Goal: Task Accomplishment & Management: Complete application form

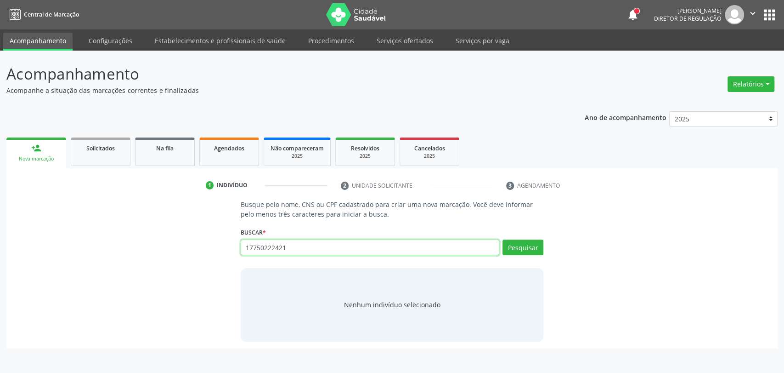
type input "17750222421"
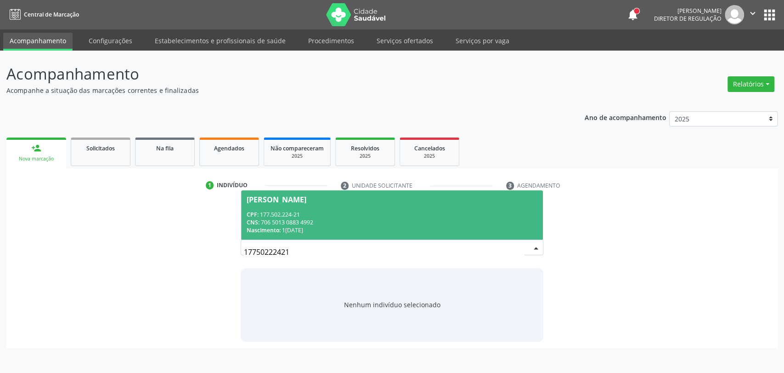
click at [376, 223] on div "CNS: 706 5013 0883 4992" at bounding box center [392, 222] width 291 height 8
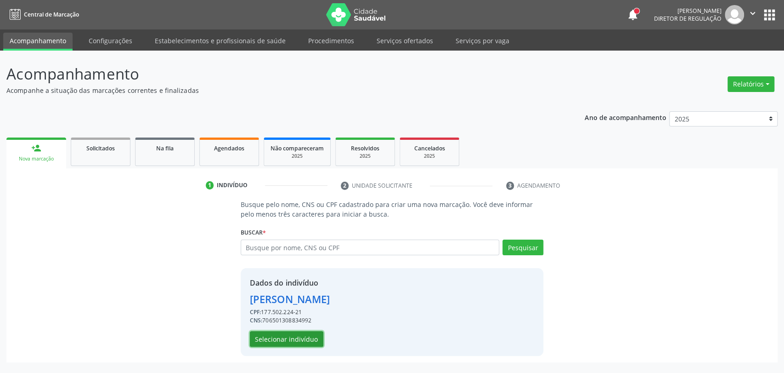
click at [303, 337] on button "Selecionar indivíduo" at bounding box center [287, 339] width 74 height 16
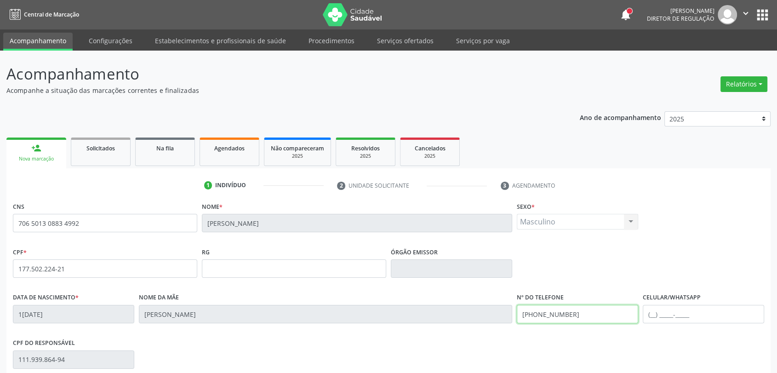
click at [574, 314] on input "[PHONE_NUMBER]" at bounding box center [577, 314] width 121 height 18
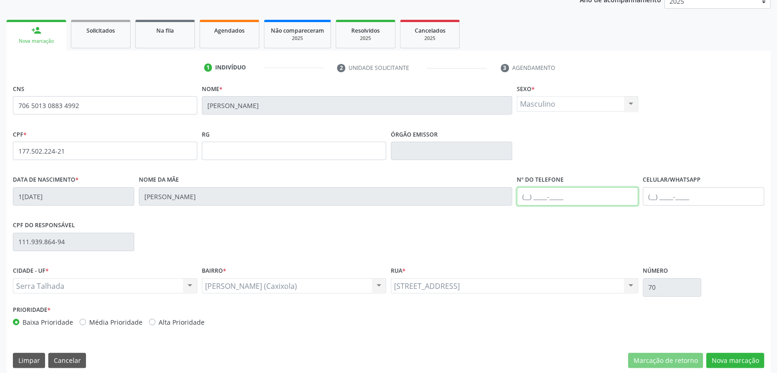
scroll to position [125, 0]
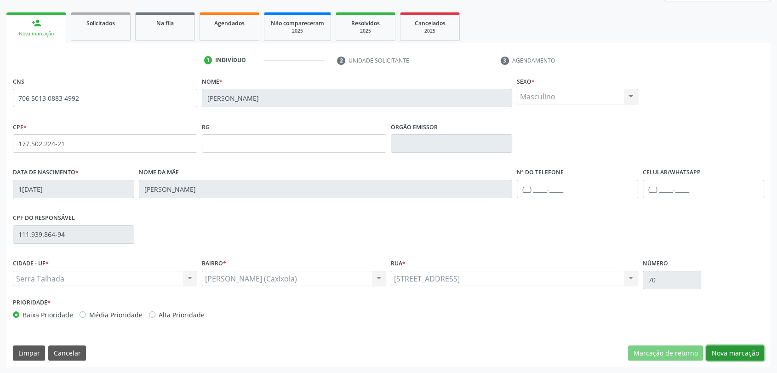
click at [725, 349] on button "Nova marcação" at bounding box center [735, 353] width 58 height 16
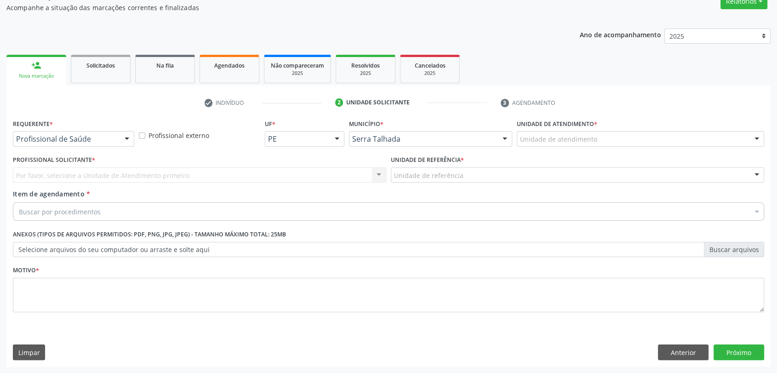
scroll to position [82, 0]
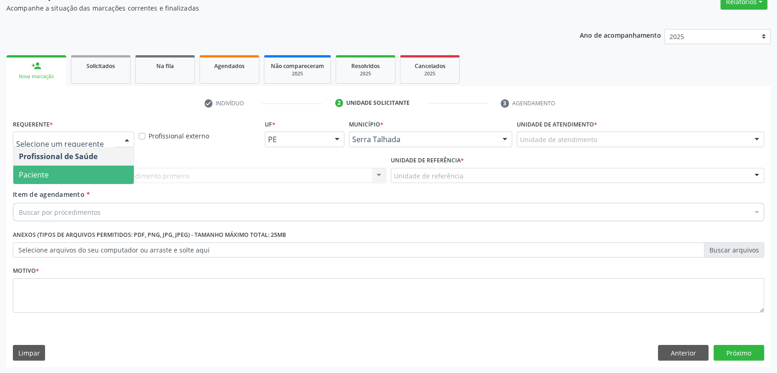
click at [66, 167] on span "Paciente" at bounding box center [73, 174] width 120 height 18
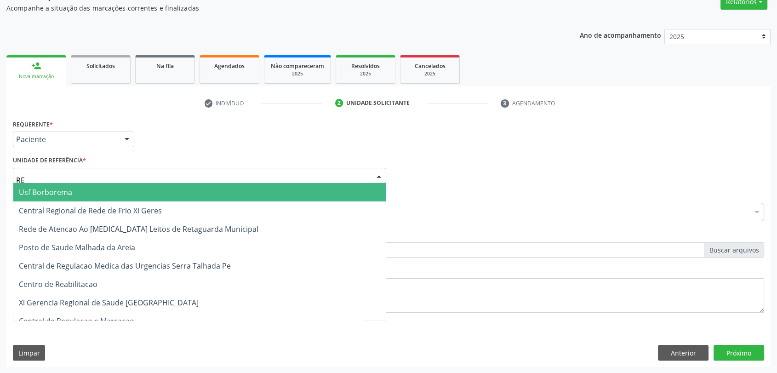
type input "REA"
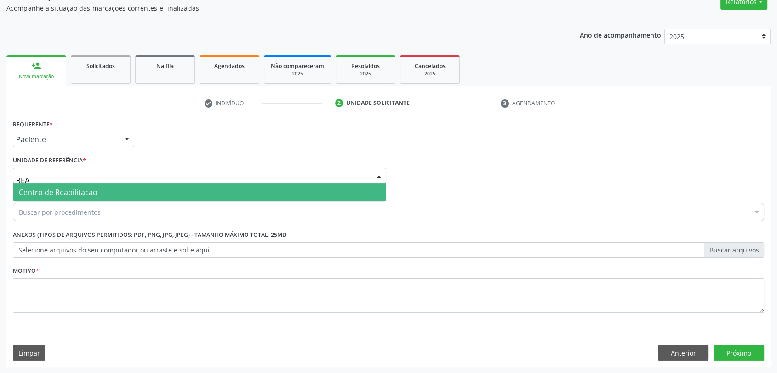
click at [65, 187] on span "Centro de Reabilitacao" at bounding box center [58, 192] width 79 height 10
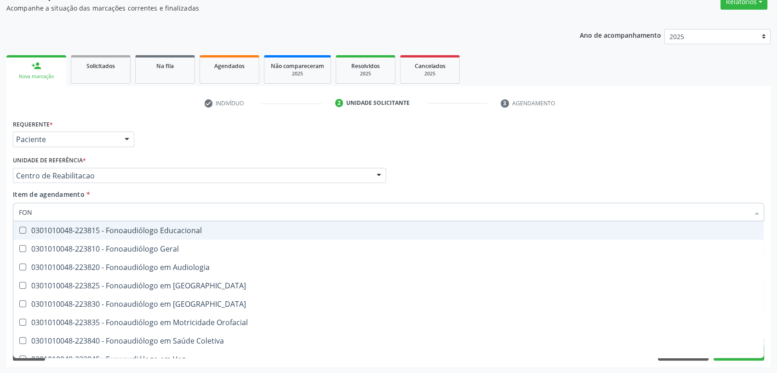
type input "FONO"
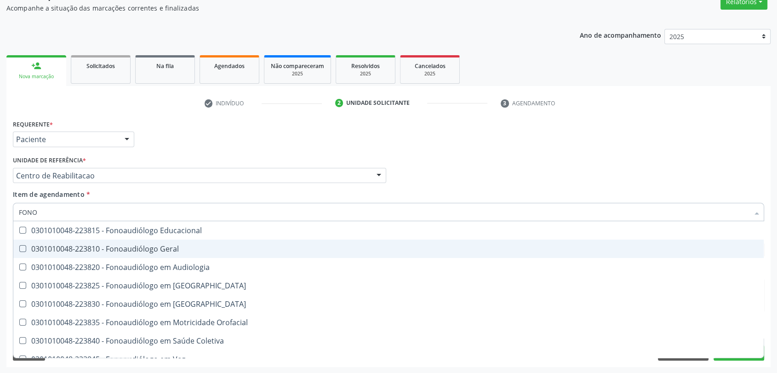
click at [70, 245] on div "0301010048-223810 - Fonoaudiólogo Geral" at bounding box center [388, 248] width 739 height 7
checkbox Geral "true"
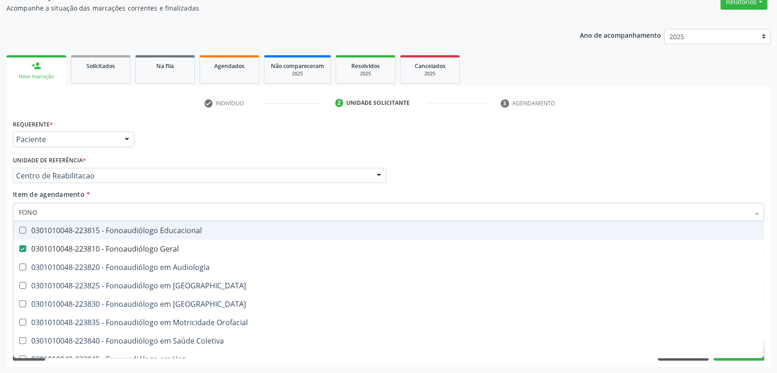
click at [192, 164] on div "Unidade de referência * Centro de Reabilitacao Usf do Mutirao Usf Cohab Usf Cai…" at bounding box center [199, 167] width 373 height 29
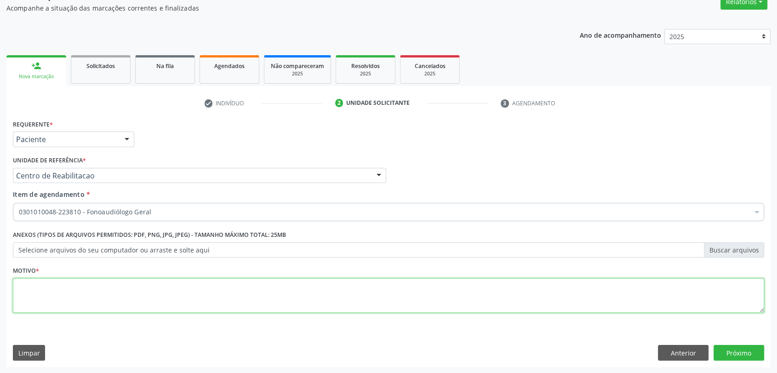
click at [131, 308] on textarea at bounding box center [388, 295] width 751 height 35
type textarea "A"
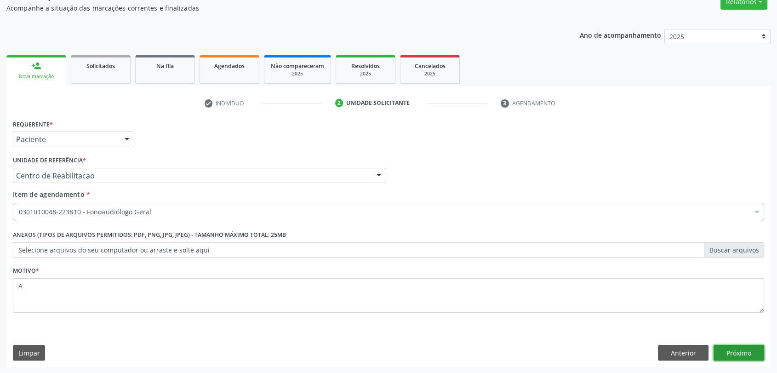
click at [725, 352] on button "Próximo" at bounding box center [738, 353] width 51 height 16
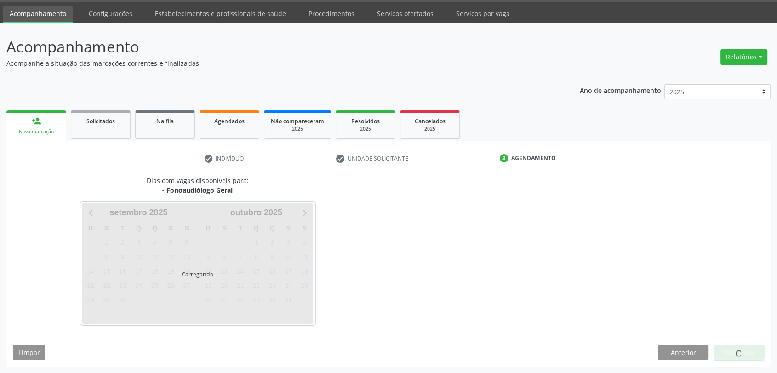
scroll to position [27, 0]
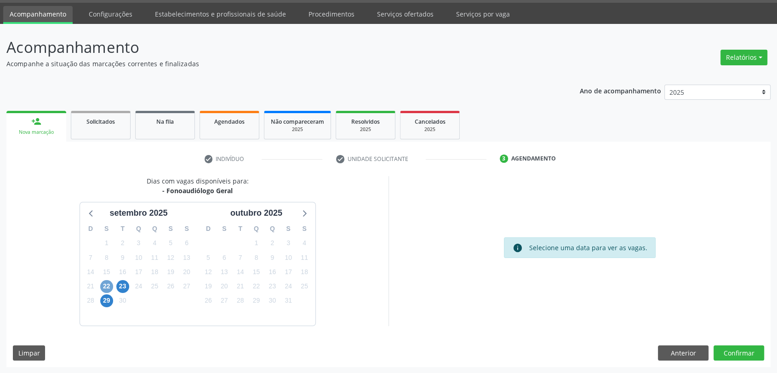
click at [102, 285] on span "22" at bounding box center [106, 286] width 13 height 13
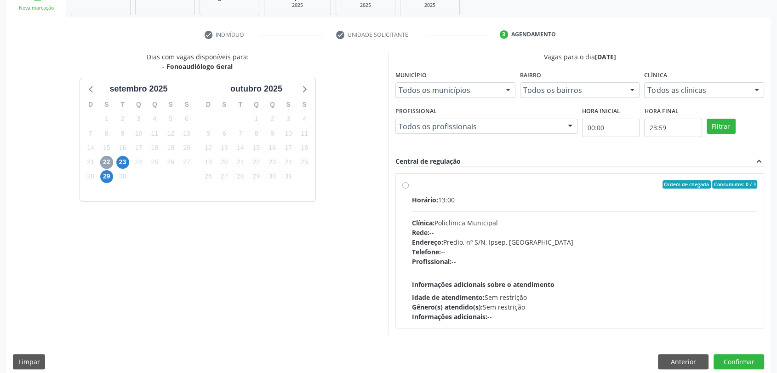
scroll to position [159, 0]
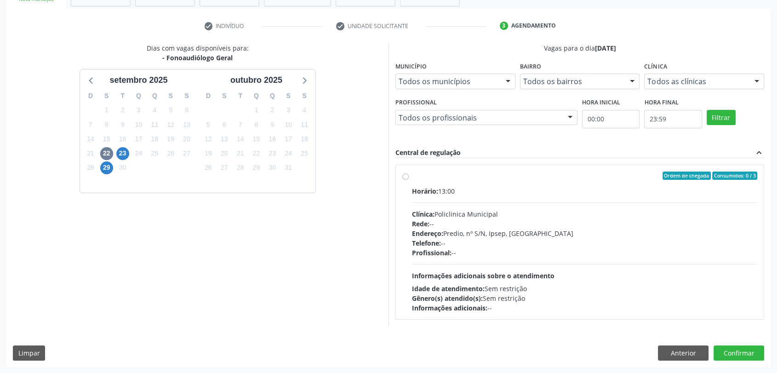
click at [500, 216] on div "Clínica: Policlinica Municipal" at bounding box center [584, 214] width 345 height 10
click at [409, 180] on input "Ordem de chegada Consumidos: 0 / 3 Horário: 13:00 Clínica: Policlinica Municipa…" at bounding box center [405, 175] width 6 height 8
radio input "true"
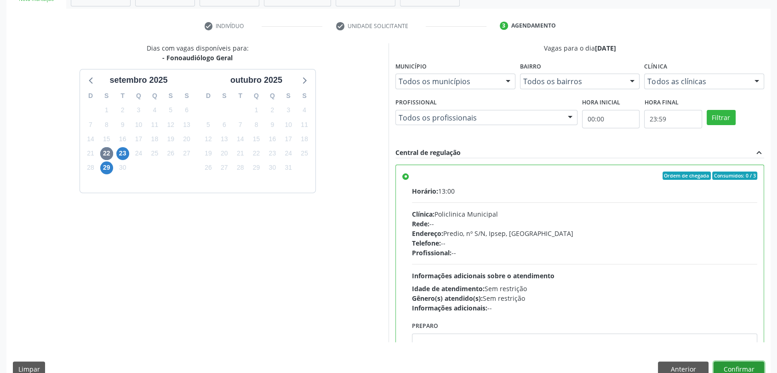
click at [742, 368] on button "Confirmar" at bounding box center [738, 369] width 51 height 16
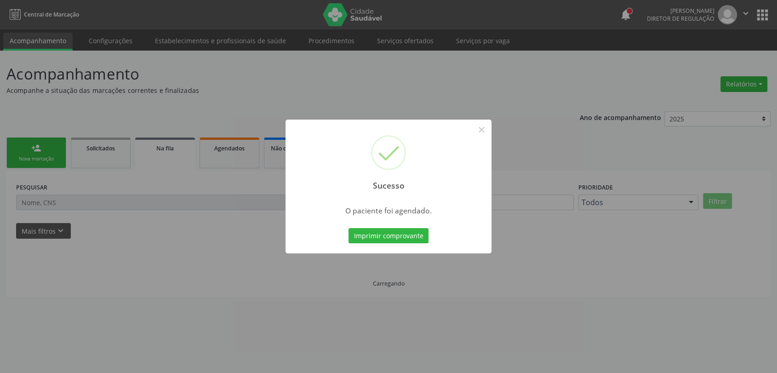
scroll to position [0, 0]
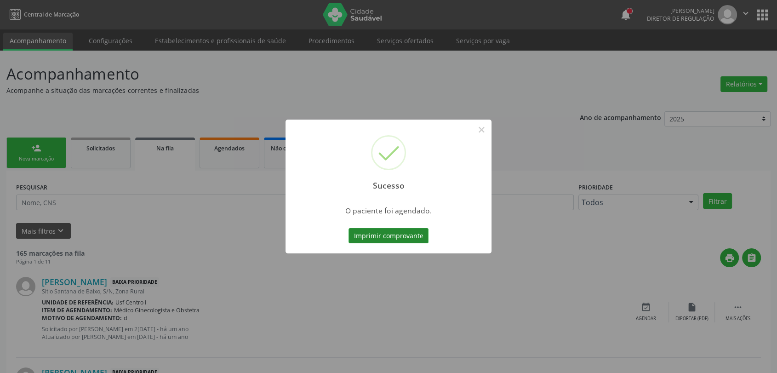
click at [387, 234] on button "Imprimir comprovante" at bounding box center [388, 236] width 80 height 16
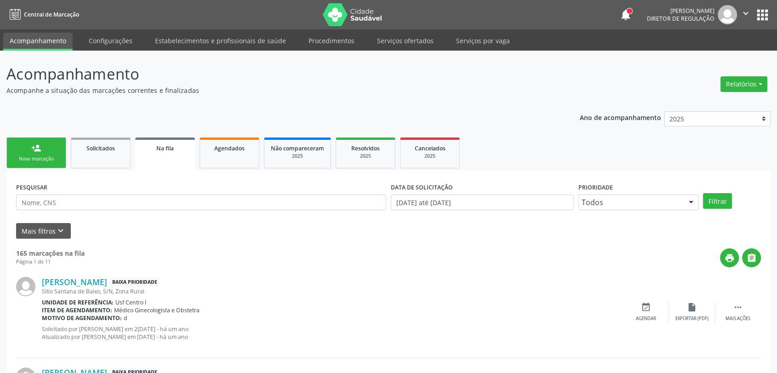
click at [55, 163] on link "person_add Nova marcação" at bounding box center [36, 152] width 60 height 31
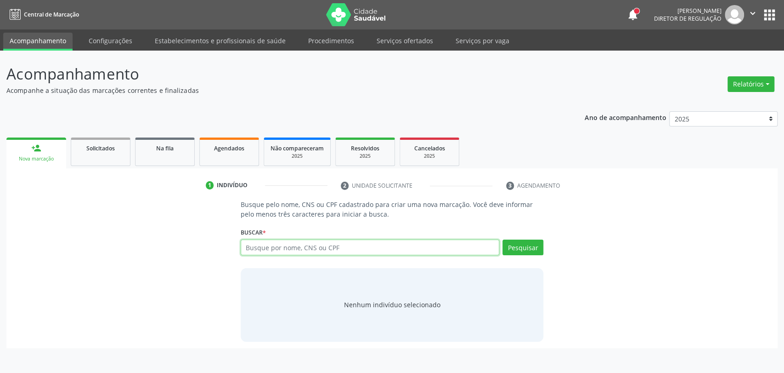
click at [298, 250] on input "text" at bounding box center [370, 247] width 259 height 16
type input "898005886082311"
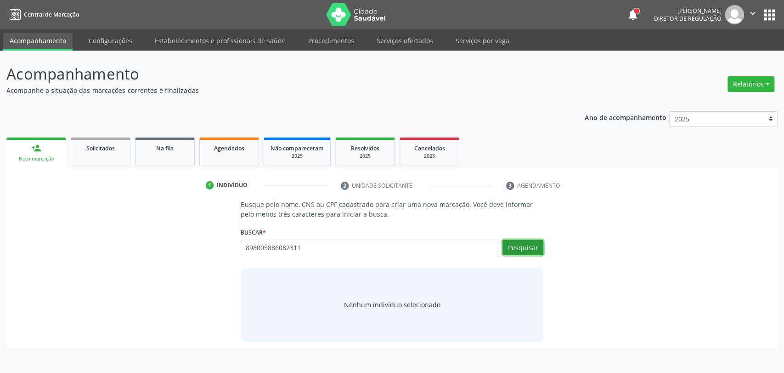
click at [535, 251] on button "Pesquisar" at bounding box center [523, 247] width 41 height 16
type input "898005886082311"
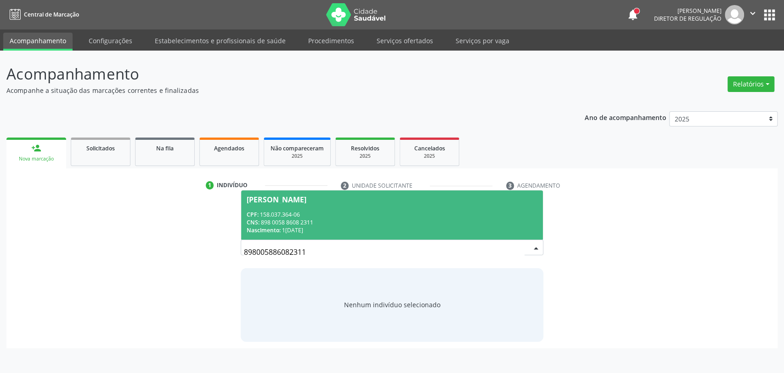
click at [338, 229] on div "Nascimento: 1[DATE]" at bounding box center [392, 230] width 291 height 8
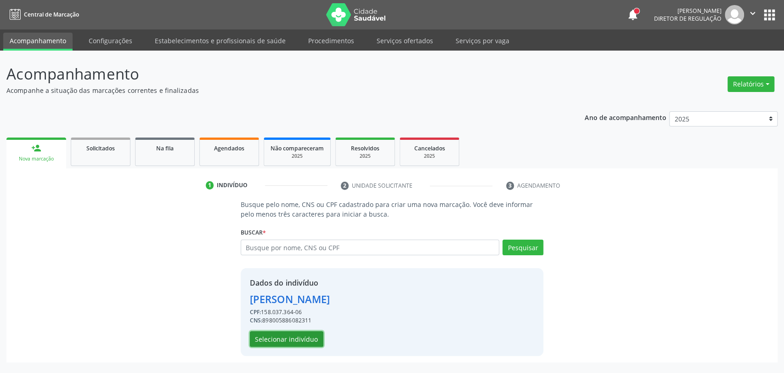
click at [290, 339] on button "Selecionar indivíduo" at bounding box center [287, 339] width 74 height 16
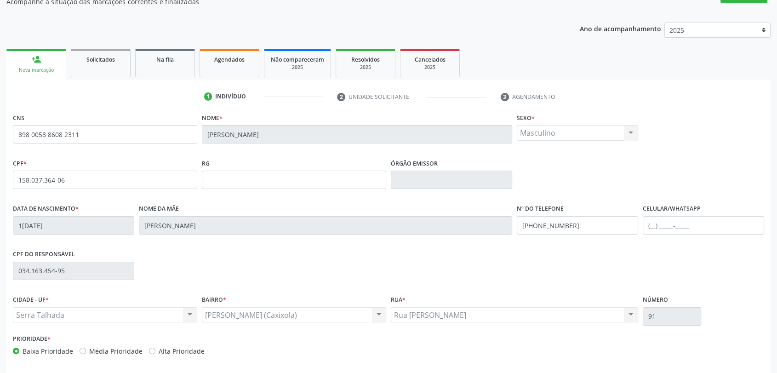
scroll to position [125, 0]
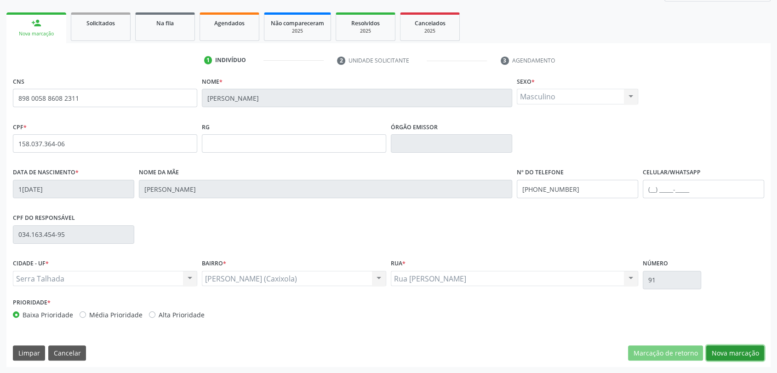
click at [722, 356] on button "Nova marcação" at bounding box center [735, 353] width 58 height 16
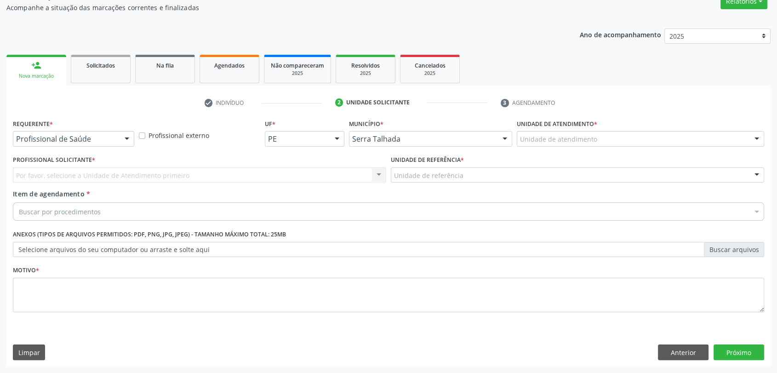
scroll to position [82, 0]
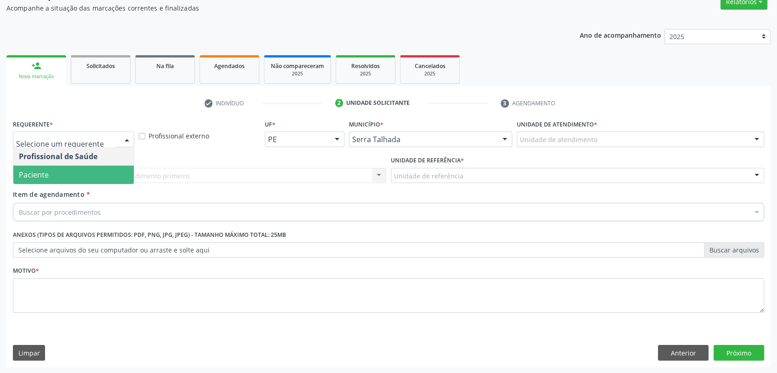
click at [96, 176] on span "Paciente" at bounding box center [73, 174] width 120 height 18
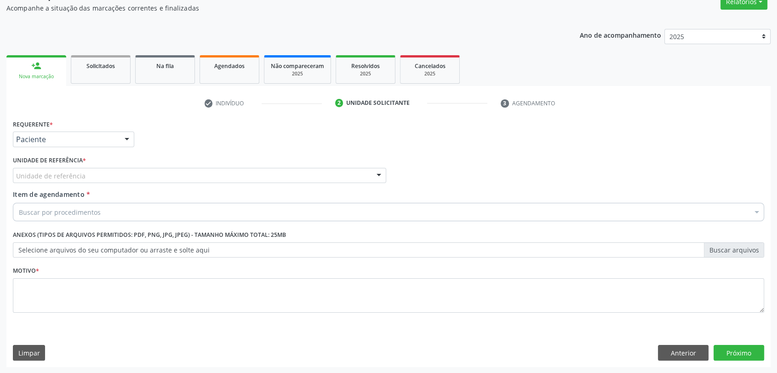
click at [96, 176] on div "Unidade de referência" at bounding box center [199, 176] width 373 height 16
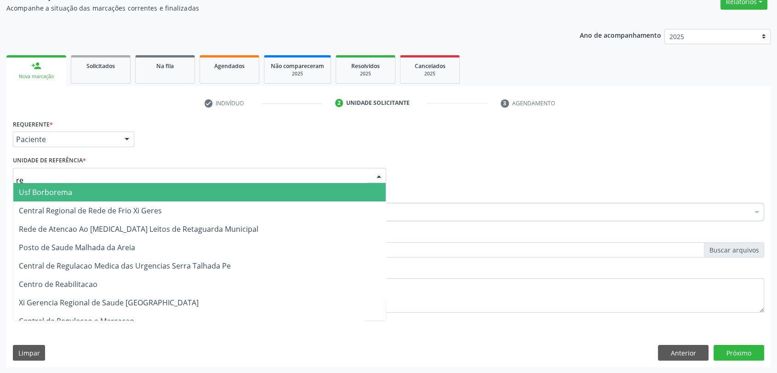
type input "rea"
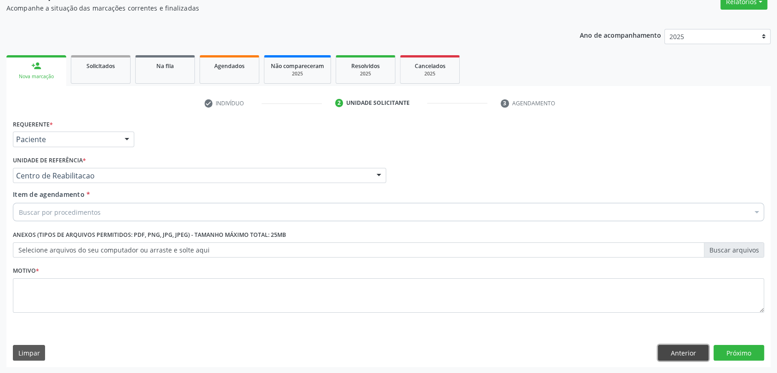
click at [691, 347] on button "Anterior" at bounding box center [683, 353] width 51 height 16
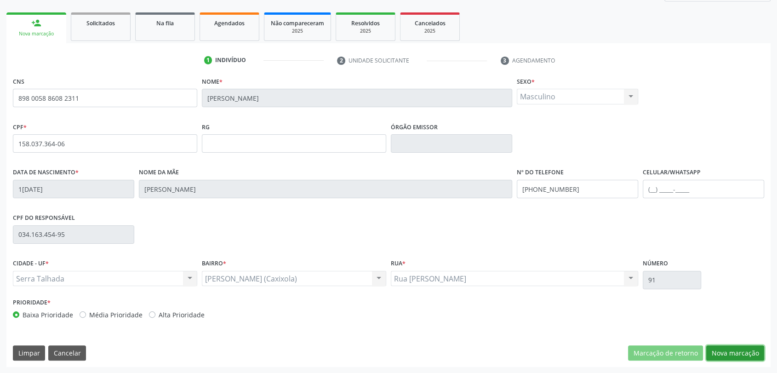
click at [734, 350] on button "Nova marcação" at bounding box center [735, 353] width 58 height 16
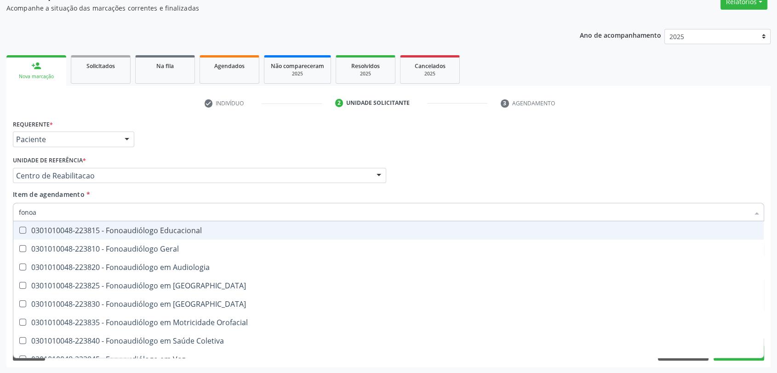
type input "fonoau"
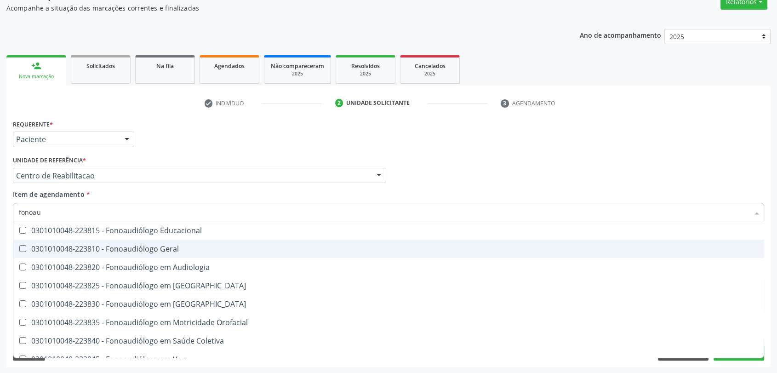
click at [70, 242] on span "0301010048-223810 - Fonoaudiólogo Geral" at bounding box center [388, 248] width 750 height 18
checkbox Geral "true"
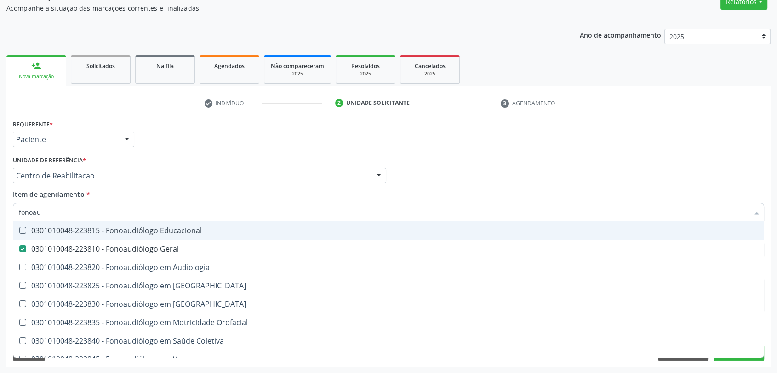
click at [186, 149] on div "Requerente * Paciente Profissional de Saúde Paciente Nenhum resultado encontrad…" at bounding box center [388, 135] width 755 height 36
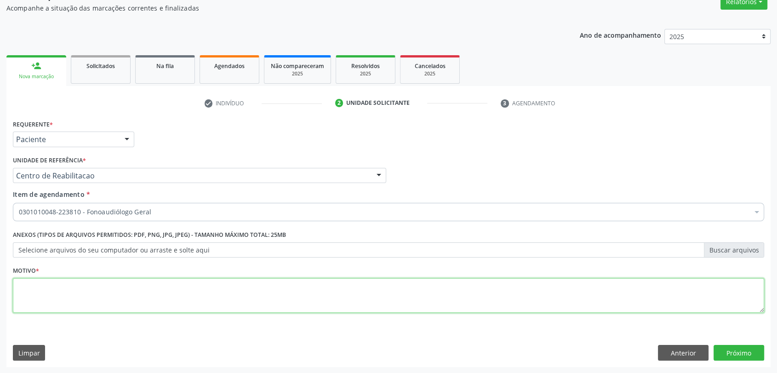
click at [96, 290] on textarea at bounding box center [388, 295] width 751 height 35
type textarea "s"
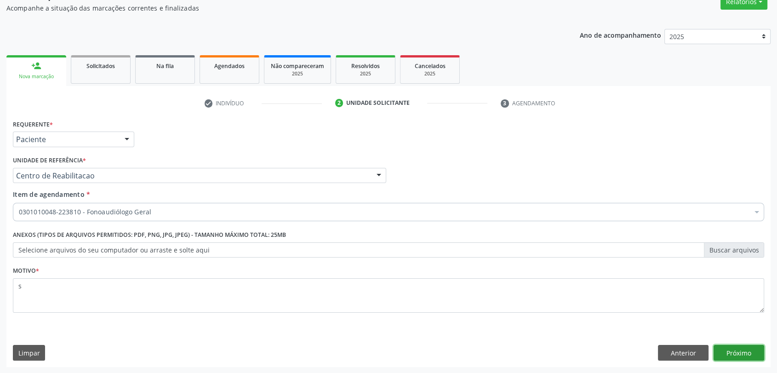
click at [737, 352] on button "Próximo" at bounding box center [738, 353] width 51 height 16
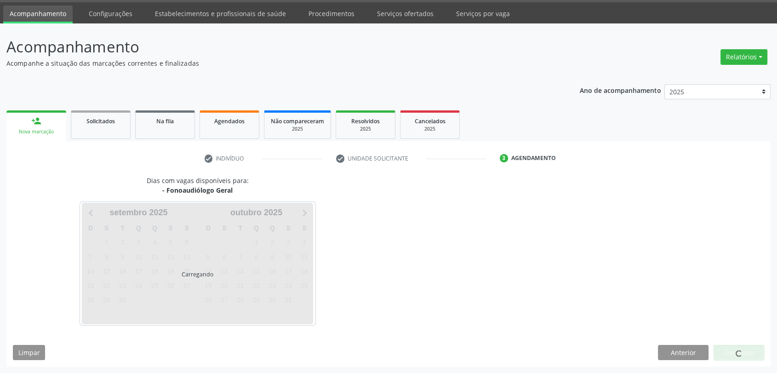
scroll to position [27, 0]
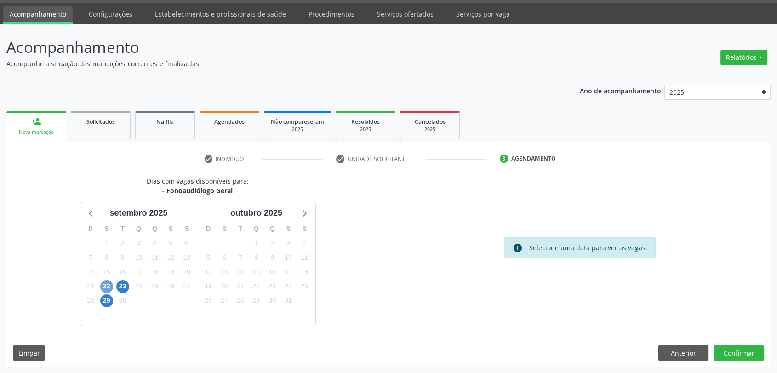
click at [107, 288] on span "22" at bounding box center [106, 286] width 13 height 13
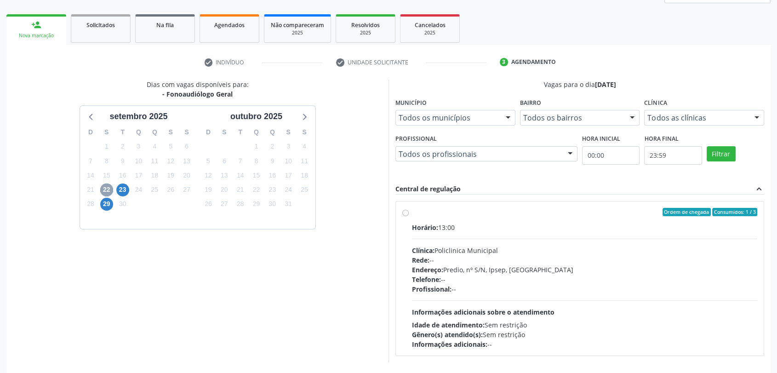
scroll to position [159, 0]
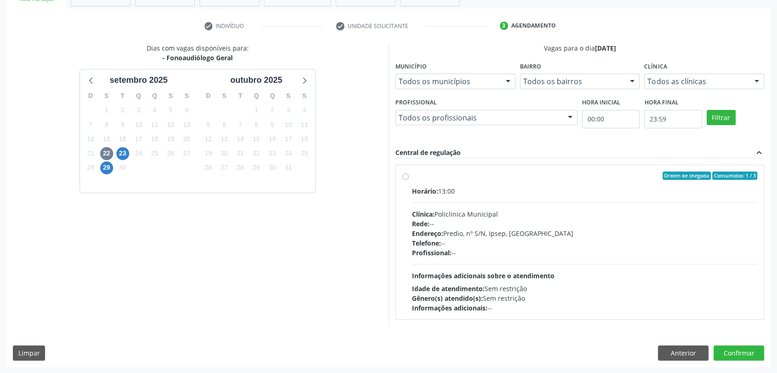
click at [396, 221] on div "Ordem de chegada Consumidos: 1 / 3 Horário: 13:00 Clínica: Policlinica Municipa…" at bounding box center [580, 242] width 368 height 154
radio input "true"
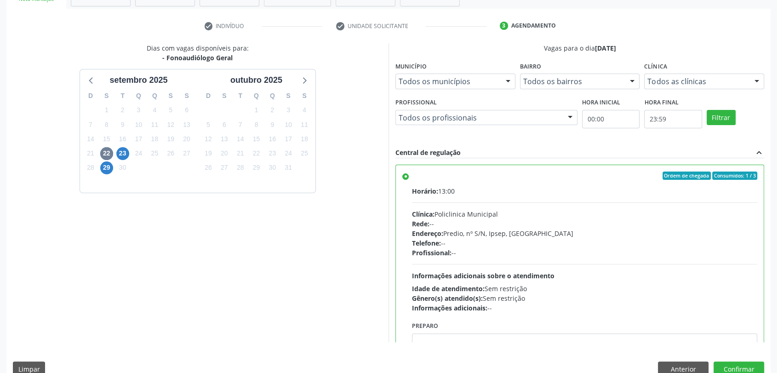
scroll to position [176, 0]
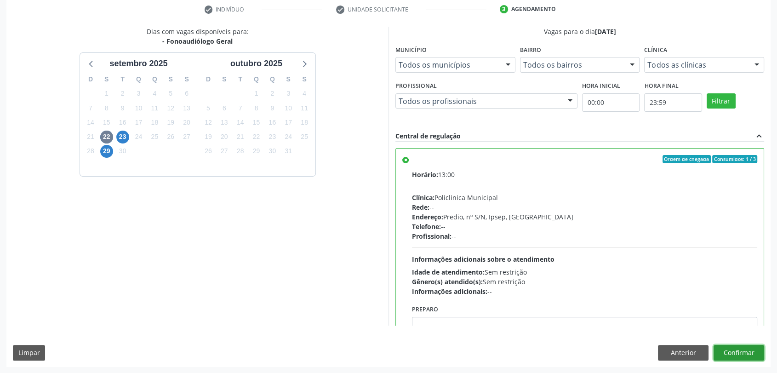
click at [750, 346] on button "Confirmar" at bounding box center [738, 353] width 51 height 16
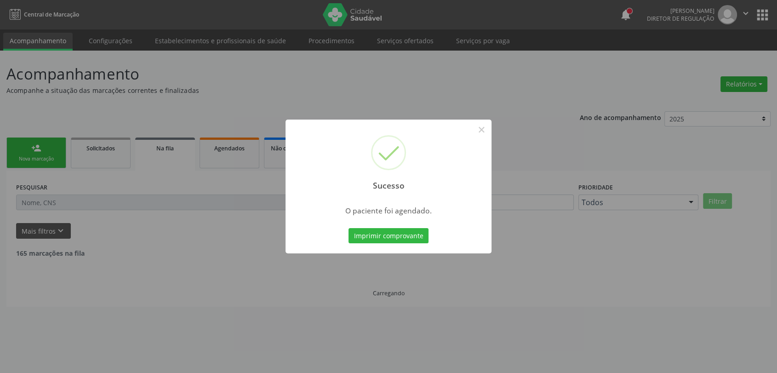
scroll to position [0, 0]
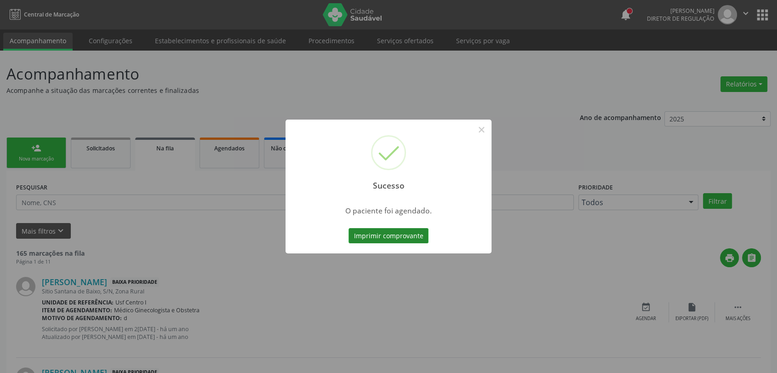
click at [382, 229] on button "Imprimir comprovante" at bounding box center [388, 236] width 80 height 16
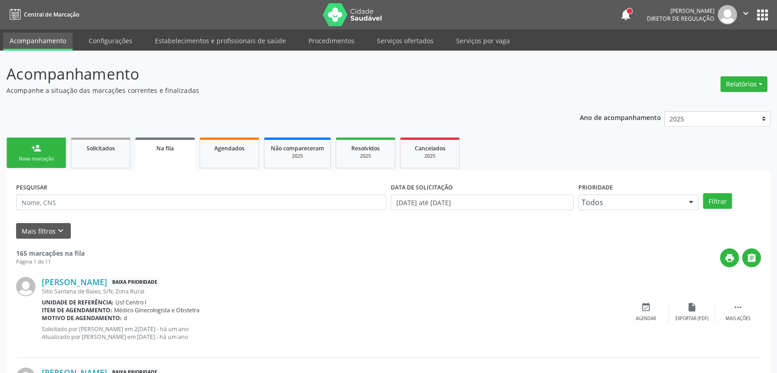
click at [55, 161] on div "Nova marcação" at bounding box center [36, 158] width 46 height 7
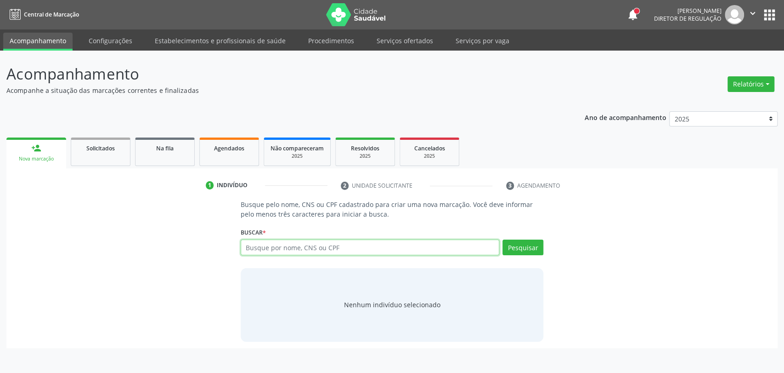
click at [273, 248] on input "text" at bounding box center [370, 247] width 259 height 16
paste input "706806283284325"
type input "706806283284325"
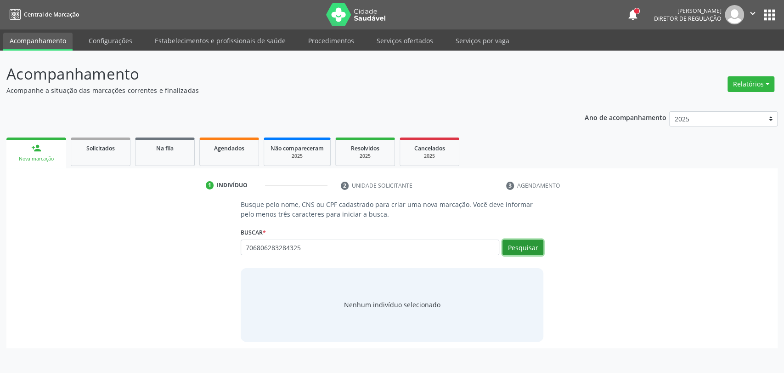
click at [520, 243] on button "Pesquisar" at bounding box center [523, 247] width 41 height 16
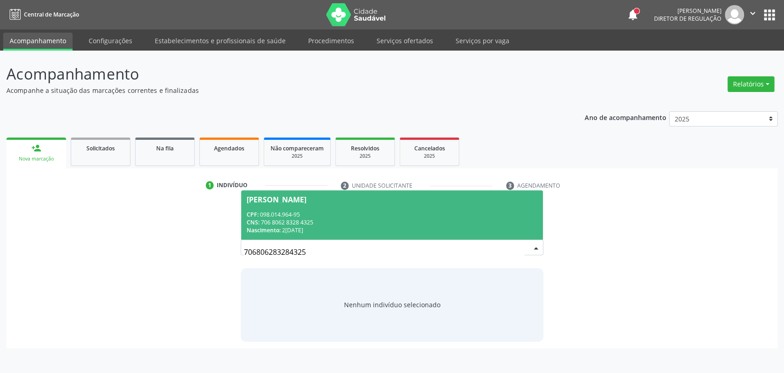
click at [357, 210] on div "CPF: 098.014.964-95" at bounding box center [392, 214] width 291 height 8
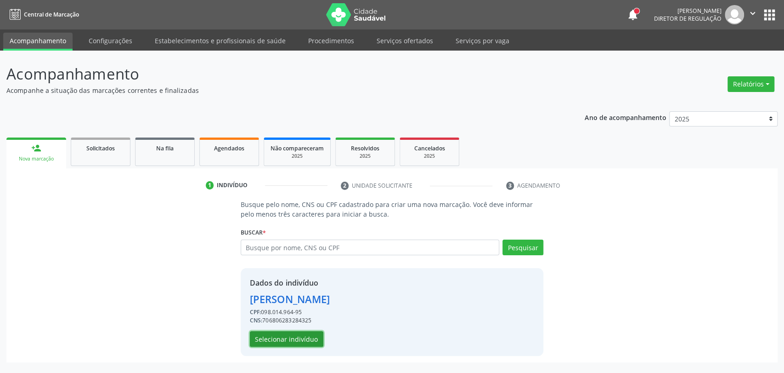
click at [312, 338] on button "Selecionar indivíduo" at bounding box center [287, 339] width 74 height 16
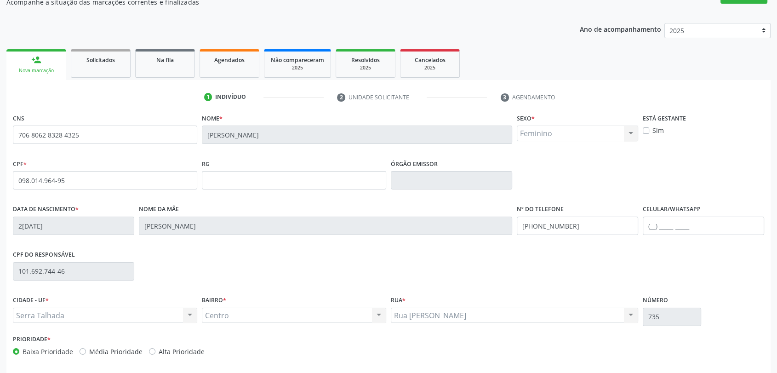
scroll to position [102, 0]
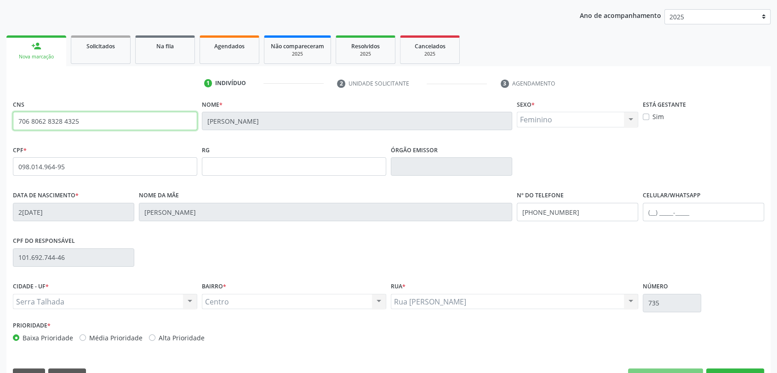
click at [50, 124] on input "706 8062 8328 4325" at bounding box center [105, 121] width 184 height 18
click at [50, 123] on input "706 8062 8328 4325" at bounding box center [105, 121] width 184 height 18
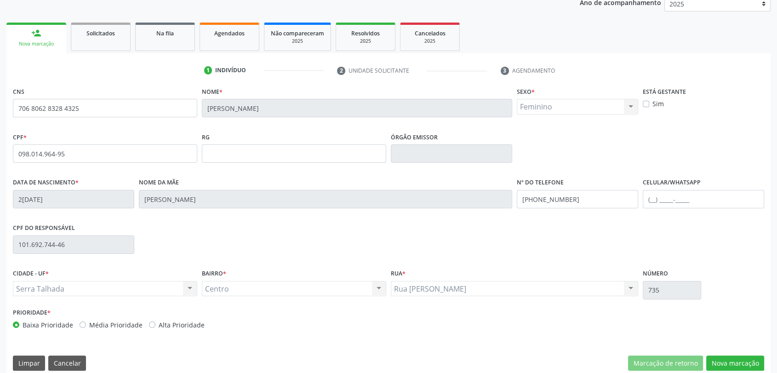
scroll to position [125, 0]
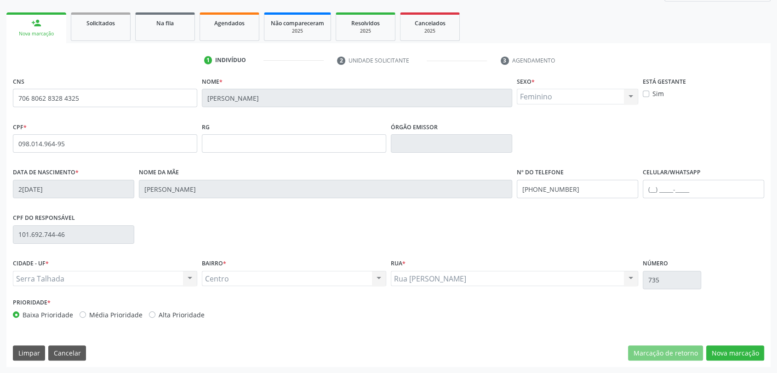
click at [415, 277] on div "Rua [PERSON_NAME] [GEOGRAPHIC_DATA][PERSON_NAME] resultado encontrado para: " "…" at bounding box center [514, 279] width 247 height 16
copy div "Rua [PERSON_NAME] Rua [PERSON_NAME] Nenhum resultado encontrado para: " " Não h…"
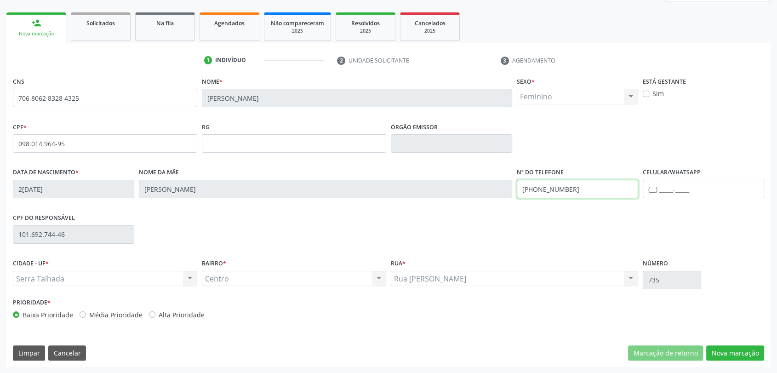
click at [542, 183] on input "[PHONE_NUMBER]" at bounding box center [577, 189] width 121 height 18
click at [75, 350] on button "Cancelar" at bounding box center [67, 353] width 38 height 16
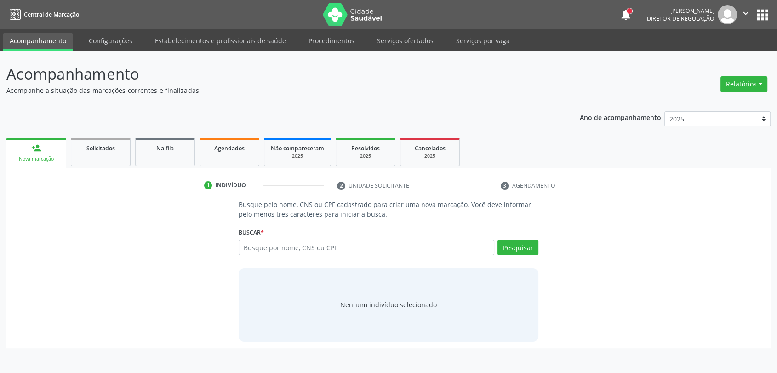
scroll to position [0, 0]
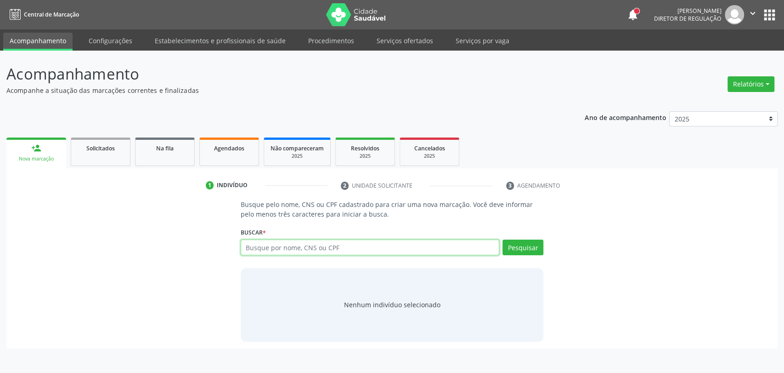
click at [265, 247] on input "text" at bounding box center [370, 247] width 259 height 16
paste input "700000186099007"
type input "700000186099007"
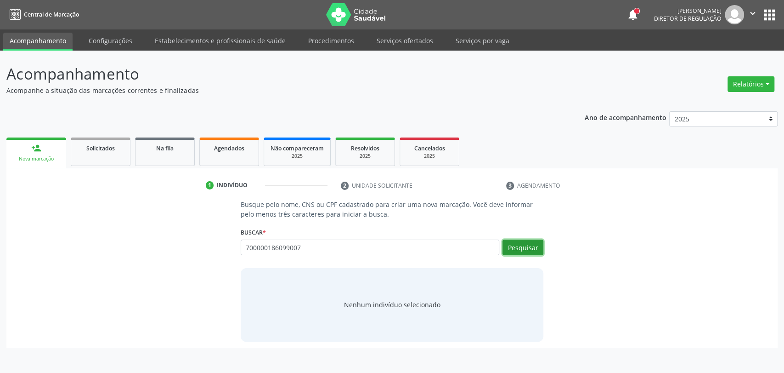
click at [511, 252] on button "Pesquisar" at bounding box center [523, 247] width 41 height 16
type input "700000186099007"
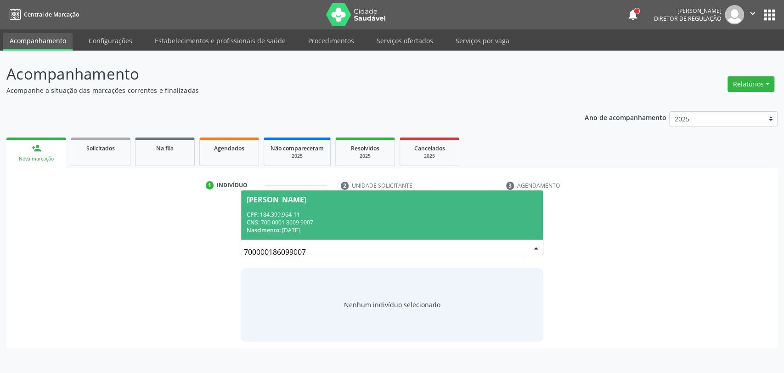
click at [370, 214] on div "CPF: 184.399.964-11" at bounding box center [392, 214] width 291 height 8
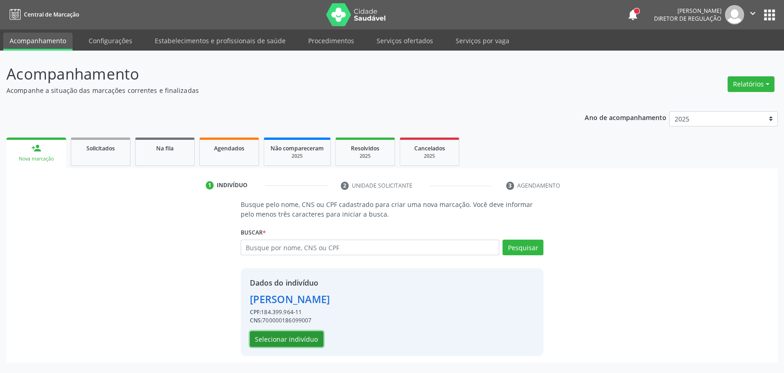
click at [302, 342] on button "Selecionar indivíduo" at bounding box center [287, 339] width 74 height 16
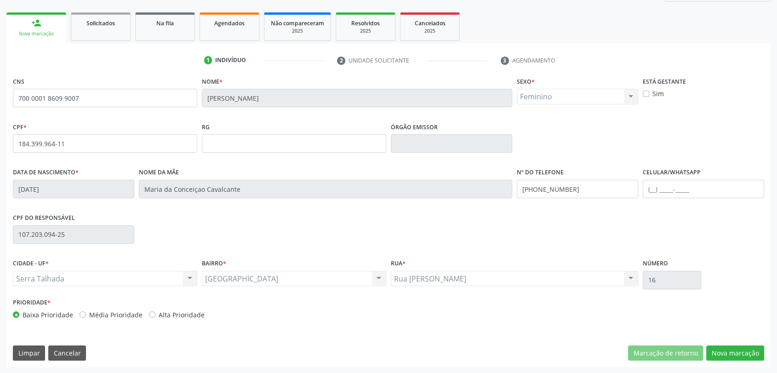
scroll to position [125, 0]
click at [432, 283] on div "Rua [PERSON_NAME] Rua [PERSON_NAME] Nenhum resultado encontrado para: " " Não h…" at bounding box center [514, 279] width 247 height 16
copy div "Rua [PERSON_NAME] Rua [PERSON_NAME] Nenhum resultado encontrado para: " " Não h…"
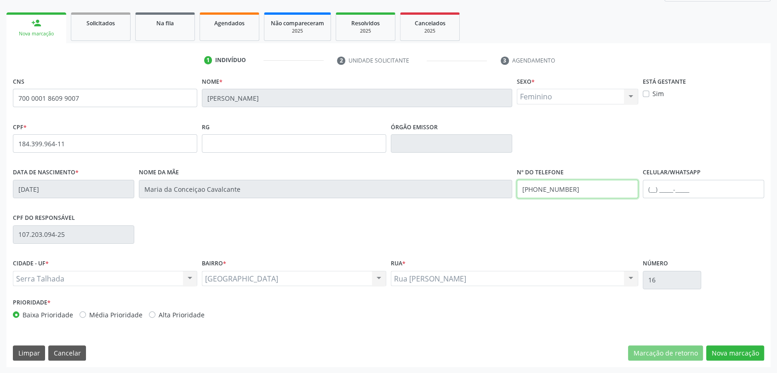
click at [538, 193] on input "[PHONE_NUMBER]" at bounding box center [577, 189] width 121 height 18
drag, startPoint x: 74, startPoint y: 354, endPoint x: 268, endPoint y: 129, distance: 297.8
click at [74, 354] on button "Cancelar" at bounding box center [67, 353] width 38 height 16
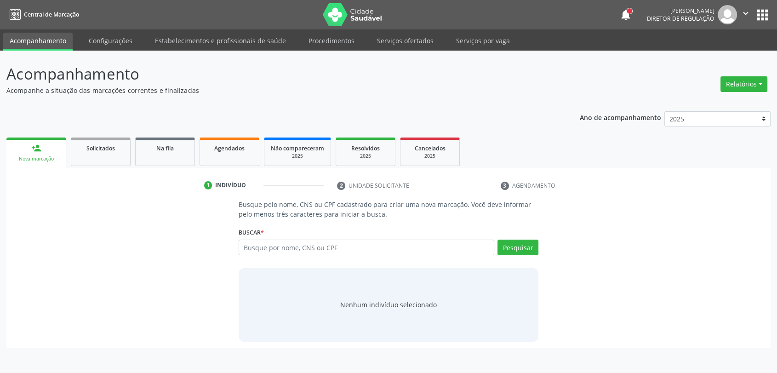
scroll to position [0, 0]
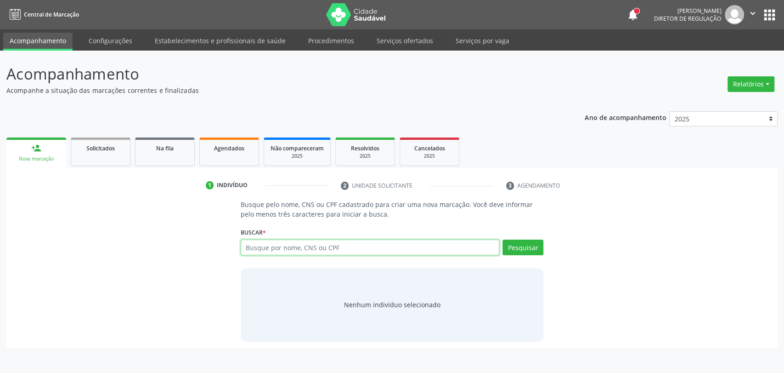
click at [294, 250] on input "text" at bounding box center [370, 247] width 259 height 16
type input "08105783444"
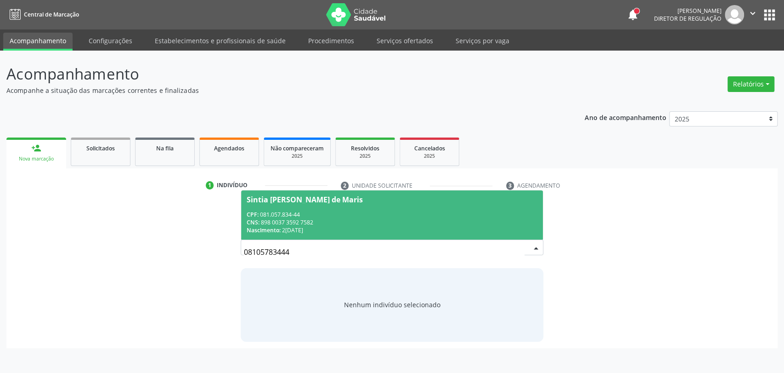
click at [329, 217] on div "CPF: 081.057.834-44" at bounding box center [392, 214] width 291 height 8
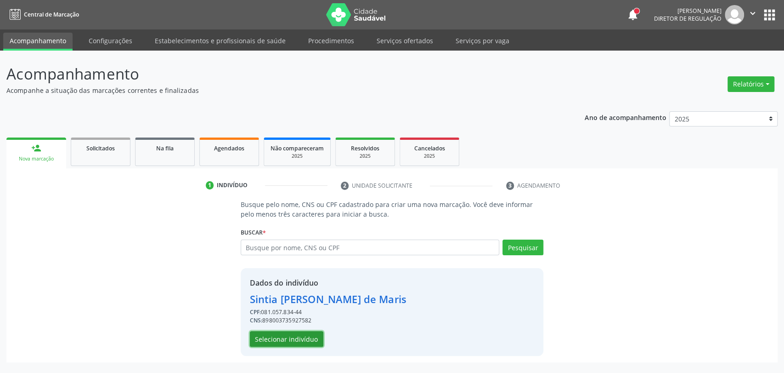
click at [309, 335] on button "Selecionar indivíduo" at bounding box center [287, 339] width 74 height 16
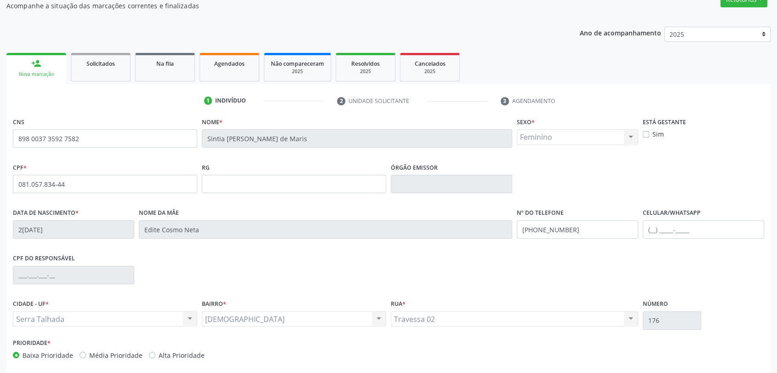
scroll to position [125, 0]
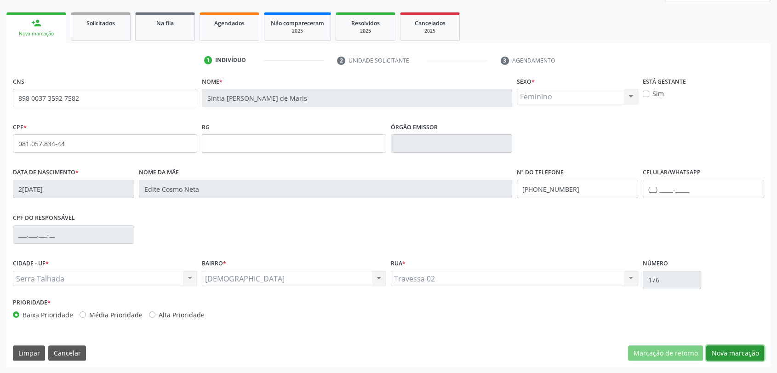
click at [733, 347] on button "Nova marcação" at bounding box center [735, 353] width 58 height 16
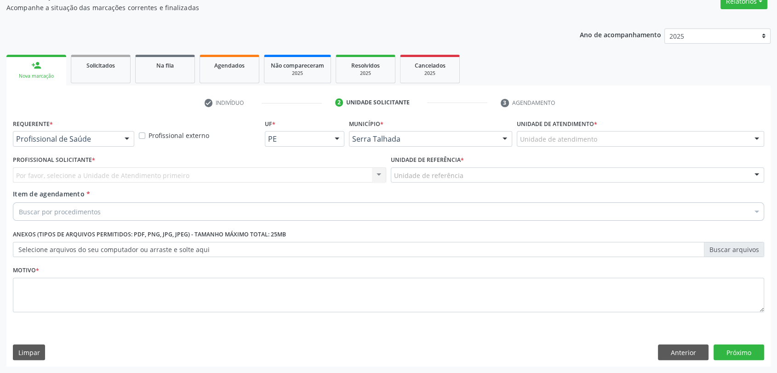
scroll to position [82, 0]
click at [94, 147] on div "Requerente * Profissional de Saúde Profissional de Saúde Paciente Nenhum result…" at bounding box center [74, 135] width 126 height 36
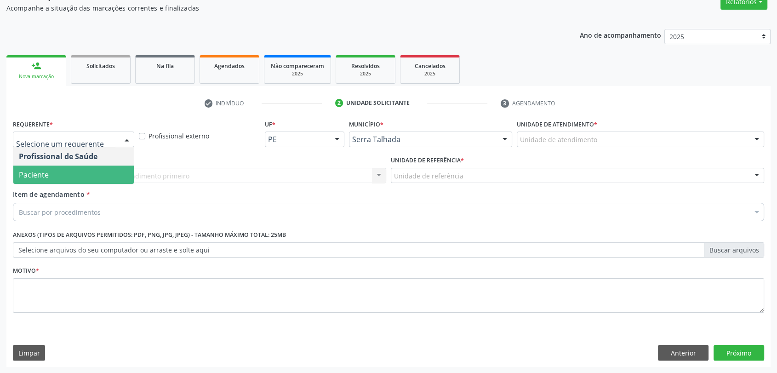
click at [70, 179] on span "Paciente" at bounding box center [73, 174] width 120 height 18
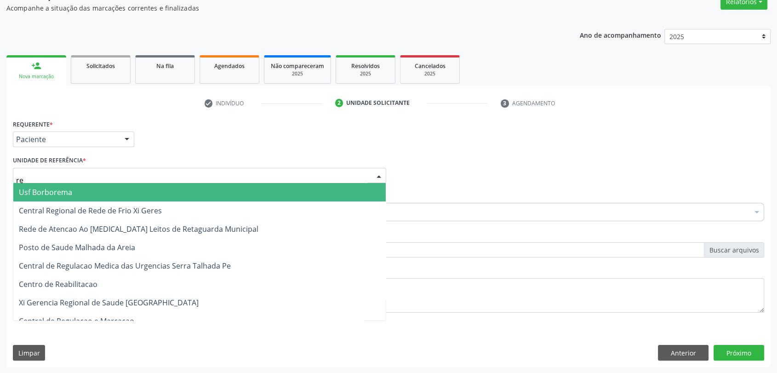
type input "rea"
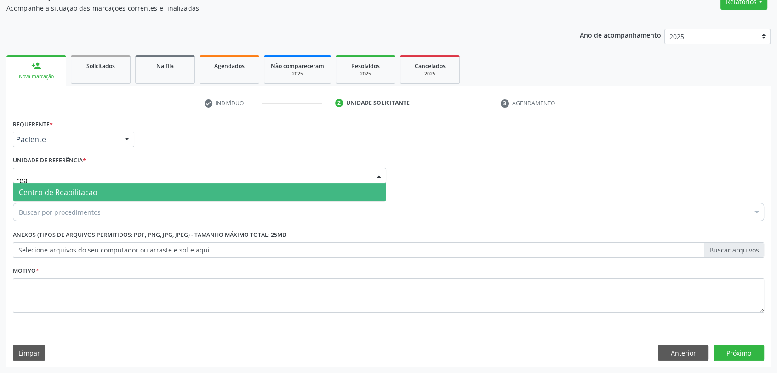
click at [78, 192] on span "Centro de Reabilitacao" at bounding box center [58, 192] width 79 height 10
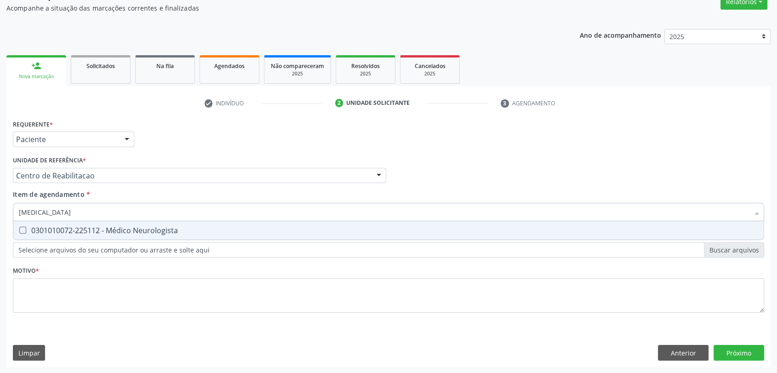
type input "neurologista"
click at [79, 232] on div "0301010072-225112 - Médico Neurologista" at bounding box center [388, 230] width 739 height 7
checkbox Neurologista "true"
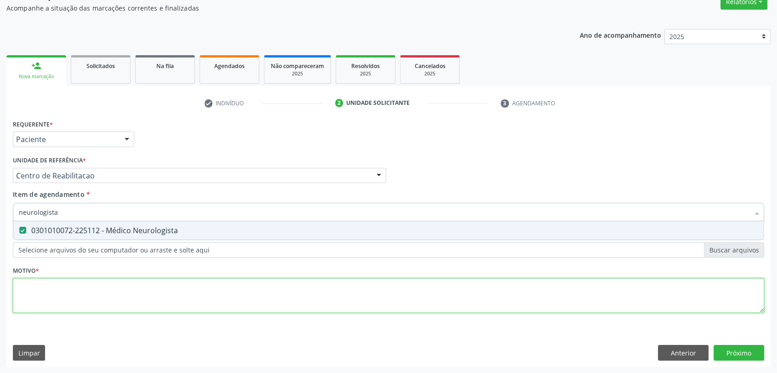
click at [74, 292] on div "Requerente * Paciente Profissional de Saúde Paciente Nenhum resultado encontrad…" at bounding box center [388, 221] width 751 height 208
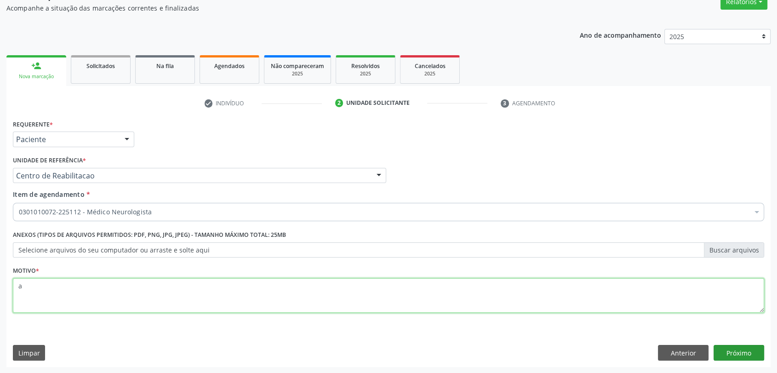
type textarea "a"
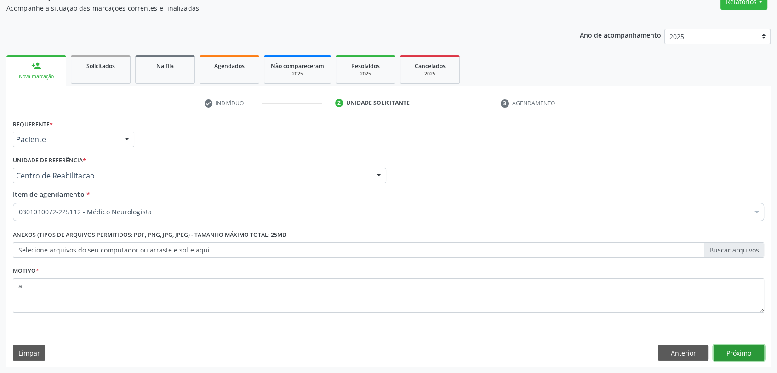
click at [738, 353] on button "Próximo" at bounding box center [738, 353] width 51 height 16
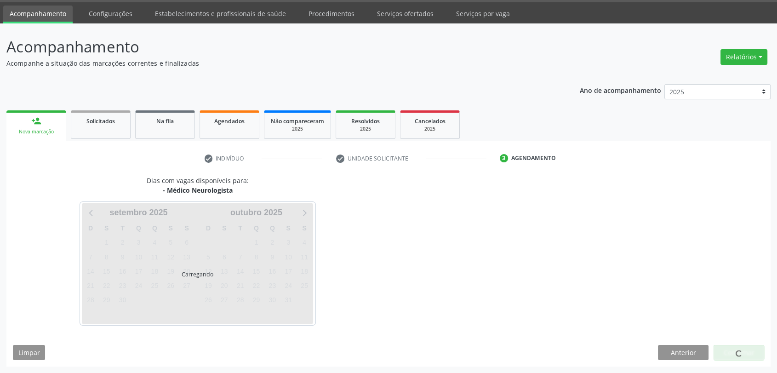
scroll to position [27, 0]
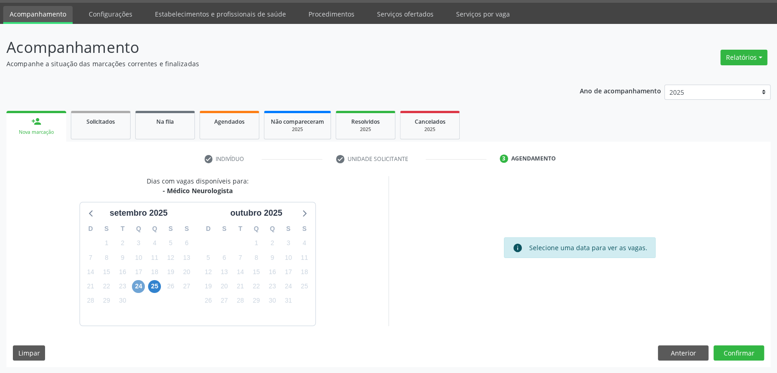
click at [139, 287] on span "24" at bounding box center [138, 286] width 13 height 13
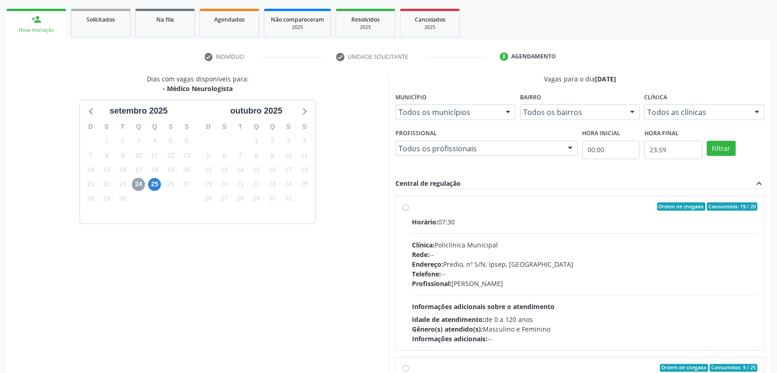
scroll to position [176, 0]
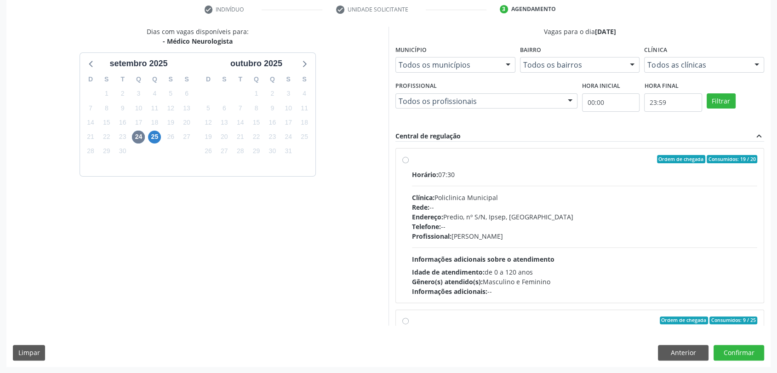
click at [563, 221] on div "Telefone: --" at bounding box center [584, 226] width 345 height 10
click at [409, 163] on input "Ordem de chegada Consumidos: 19 / 20 Horário: 07:30 Clínica: Policlinica Munici…" at bounding box center [405, 159] width 6 height 8
radio input "true"
click at [744, 362] on div "Dias com vagas disponíveis para: - Médico Neurologista [DATE] D S T Q Q S S 31 …" at bounding box center [388, 197] width 764 height 340
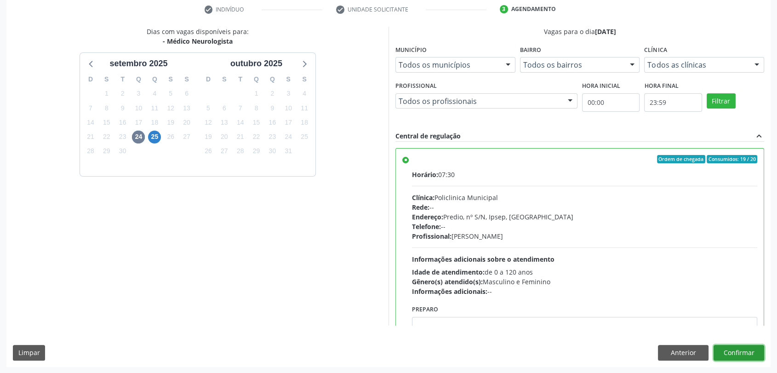
click at [743, 356] on button "Confirmar" at bounding box center [738, 353] width 51 height 16
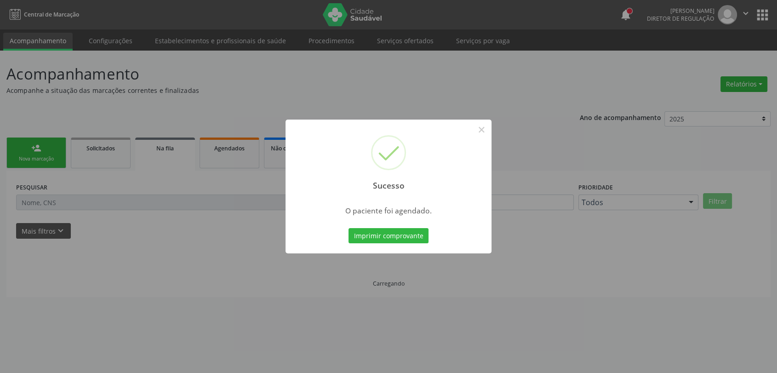
scroll to position [0, 0]
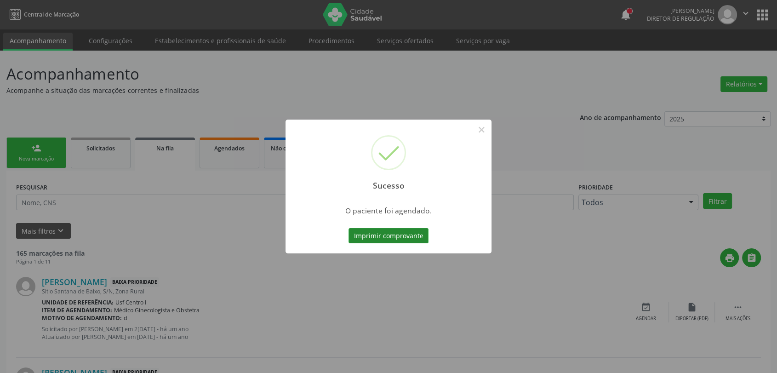
click at [393, 238] on button "Imprimir comprovante" at bounding box center [388, 236] width 80 height 16
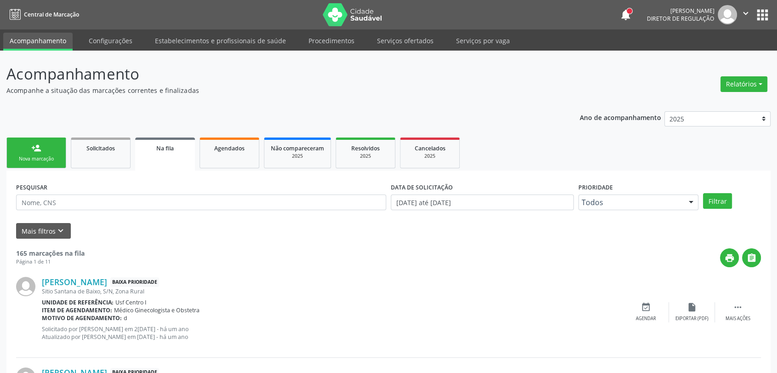
click at [58, 149] on link "person_add Nova marcação" at bounding box center [36, 152] width 60 height 31
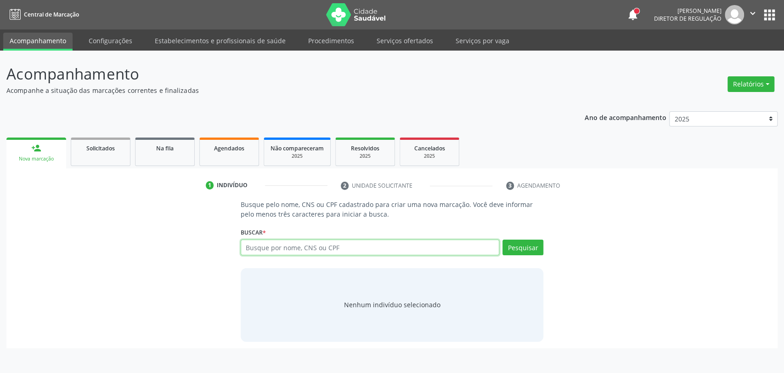
click at [265, 245] on input "text" at bounding box center [370, 247] width 259 height 16
paste input "CNS: 898 0037 3592 7582"
type input "CNS: 898 0037 3592 7582"
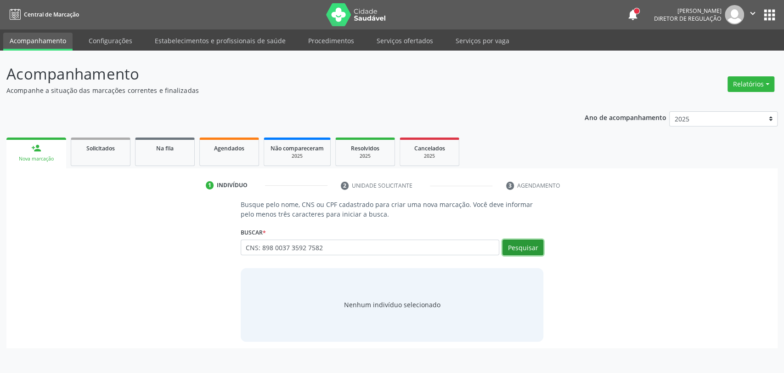
click at [518, 247] on button "Pesquisar" at bounding box center [523, 247] width 41 height 16
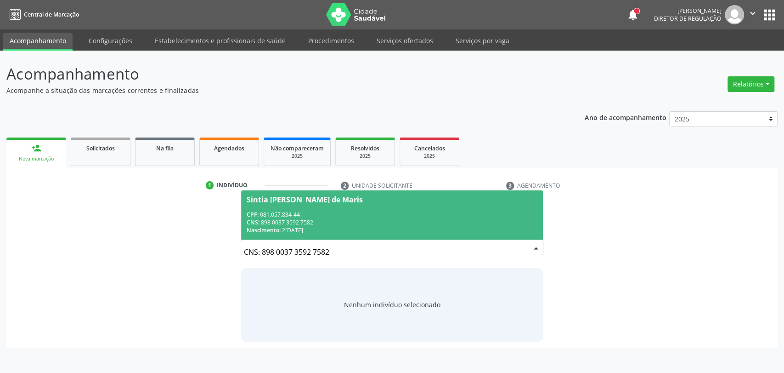
click at [349, 227] on div "Nascimento: [DATE]" at bounding box center [392, 230] width 291 height 8
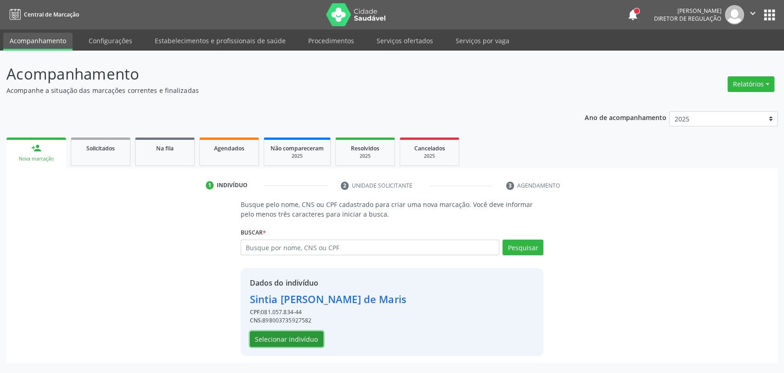
click at [307, 338] on button "Selecionar indivíduo" at bounding box center [287, 339] width 74 height 16
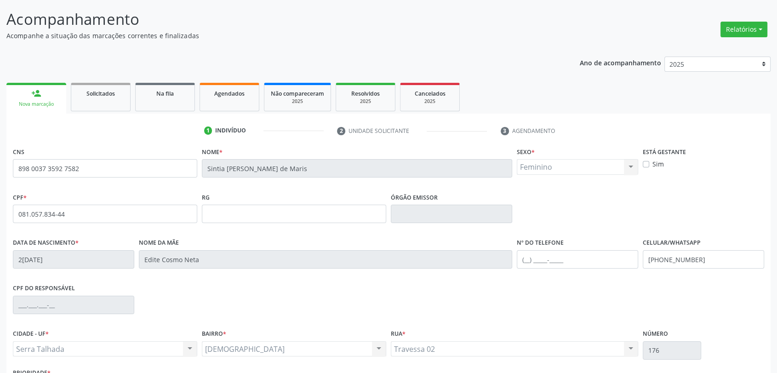
scroll to position [125, 0]
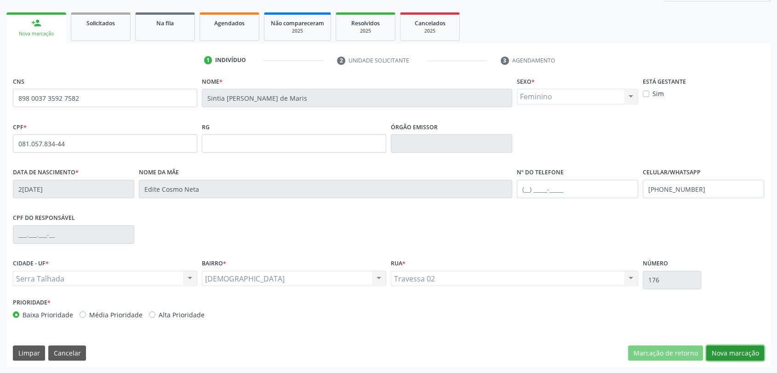
click at [728, 348] on button "Nova marcação" at bounding box center [735, 353] width 58 height 16
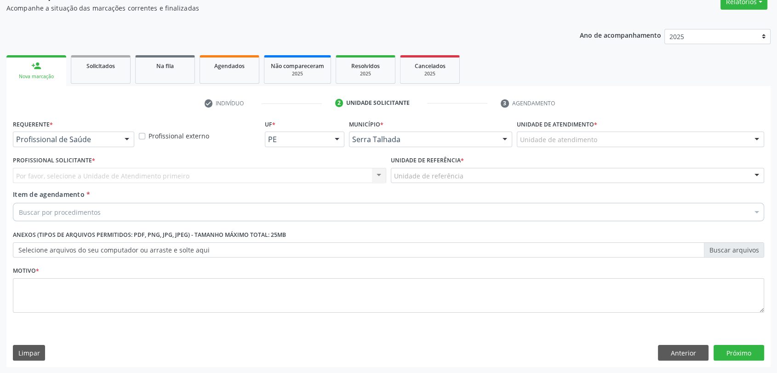
click at [67, 185] on div "Profissional Solicitante * Por favor, selecione a Unidade de Atendimento primei…" at bounding box center [200, 171] width 378 height 36
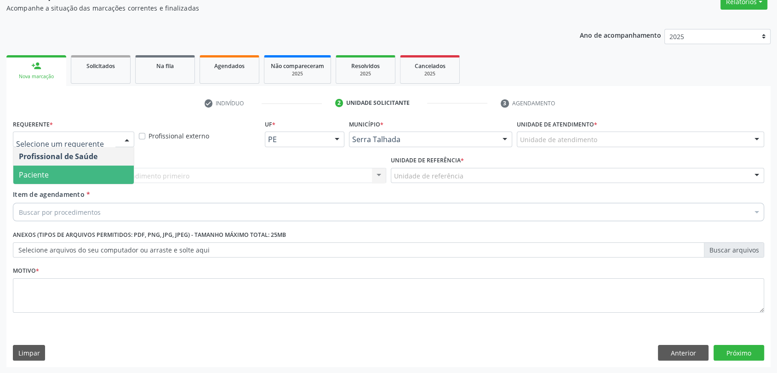
click at [54, 167] on span "Paciente" at bounding box center [73, 174] width 120 height 18
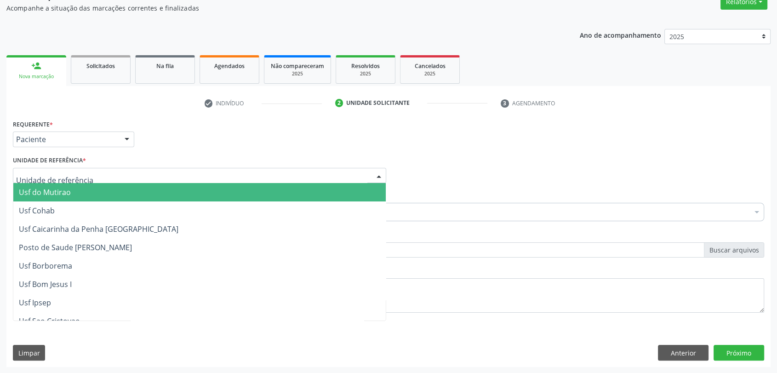
click at [54, 168] on div at bounding box center [199, 176] width 373 height 16
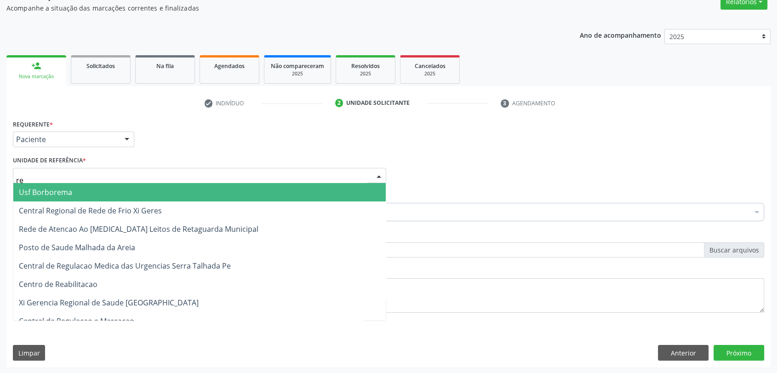
type input "rea"
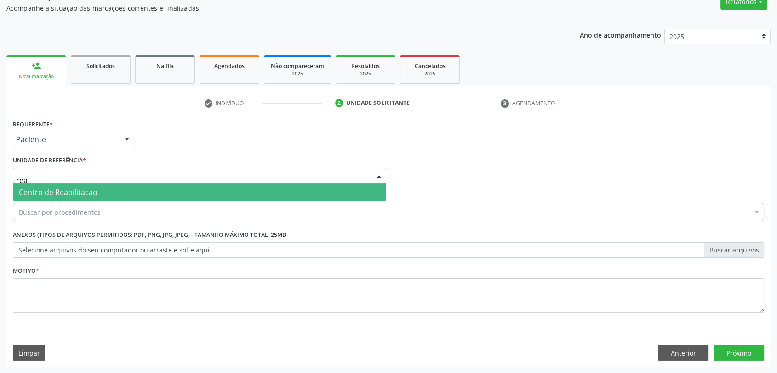
click at [63, 197] on span "Centro de Reabilitacao" at bounding box center [199, 192] width 372 height 18
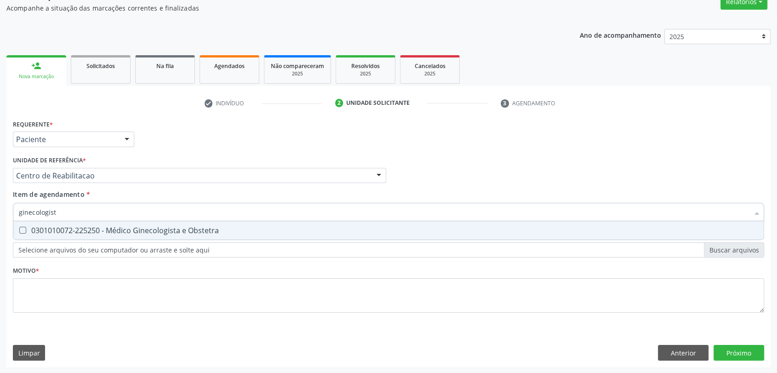
type input "ginecologista"
click at [62, 235] on span "0301010072-225250 - Médico Ginecologista e Obstetra" at bounding box center [388, 230] width 750 height 18
checkbox Obstetra "true"
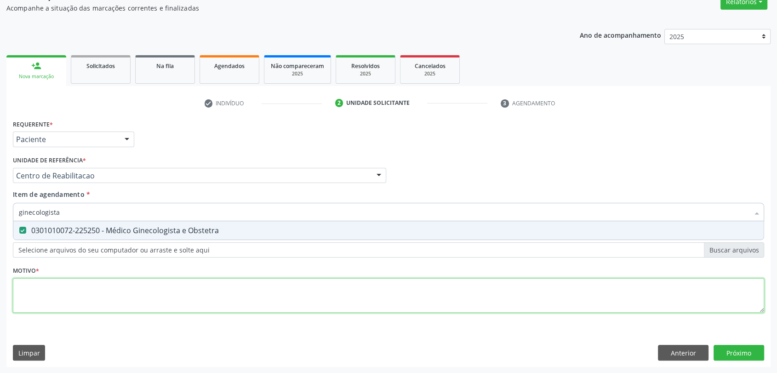
click at [68, 293] on div "Requerente * Paciente Profissional de Saúde Paciente Nenhum resultado encontrad…" at bounding box center [388, 221] width 751 height 208
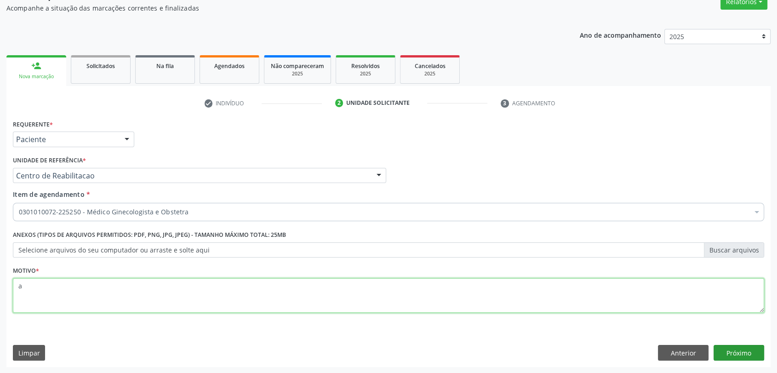
type textarea "a"
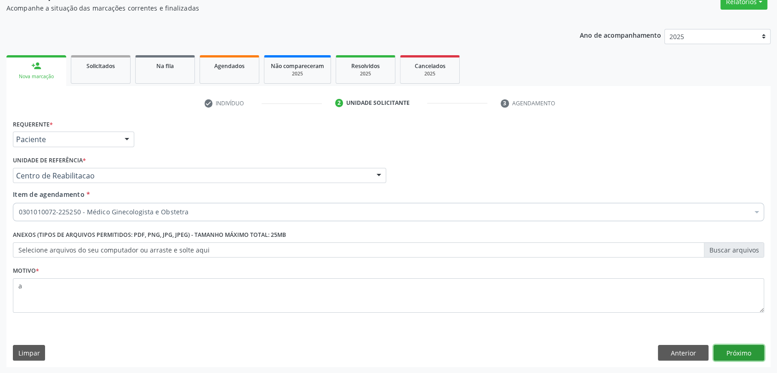
click at [743, 350] on button "Próximo" at bounding box center [738, 353] width 51 height 16
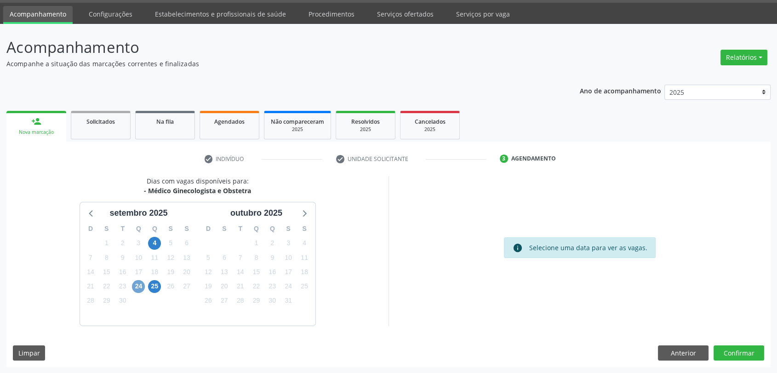
click at [132, 284] on span "24" at bounding box center [138, 286] width 13 height 13
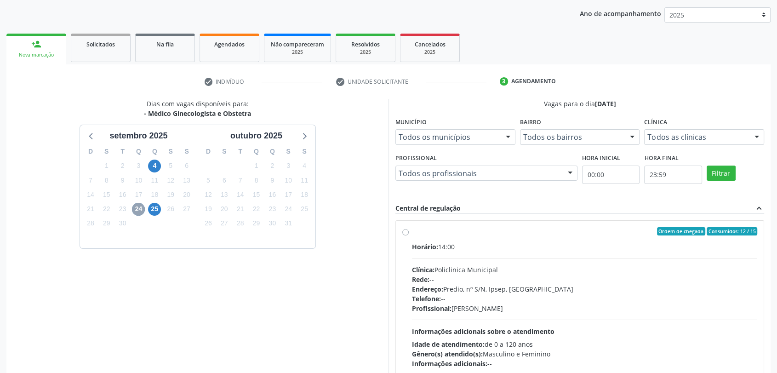
scroll to position [129, 0]
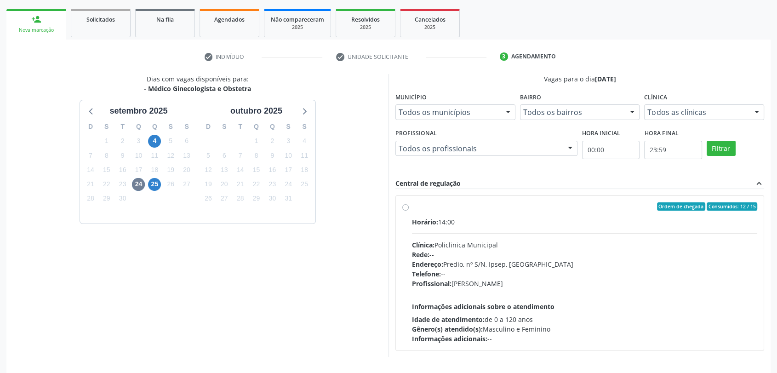
click at [489, 233] on div "Horário: 14:00 Clínica: Policlinica Municipal Rede: -- Endereço: Predio, nº S/N…" at bounding box center [584, 280] width 345 height 126
click at [409, 210] on input "Ordem de chegada Consumidos: 12 / 15 Horário: 14:00 Clínica: Policlinica Munici…" at bounding box center [405, 206] width 6 height 8
radio input "true"
click at [151, 185] on span "25" at bounding box center [154, 184] width 13 height 13
click at [139, 181] on span "24" at bounding box center [138, 184] width 13 height 13
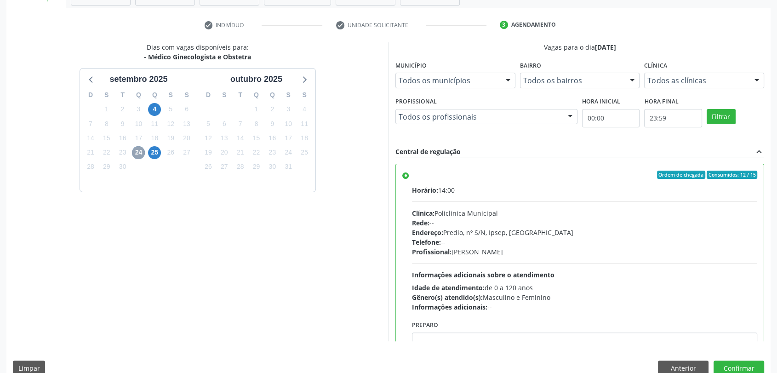
scroll to position [176, 0]
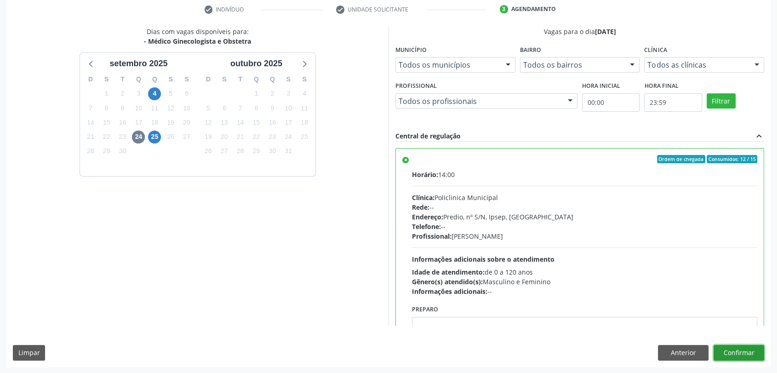
click at [747, 353] on button "Confirmar" at bounding box center [738, 353] width 51 height 16
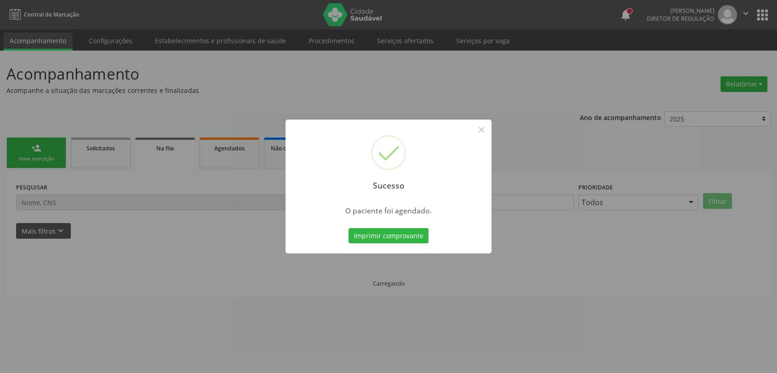
scroll to position [0, 0]
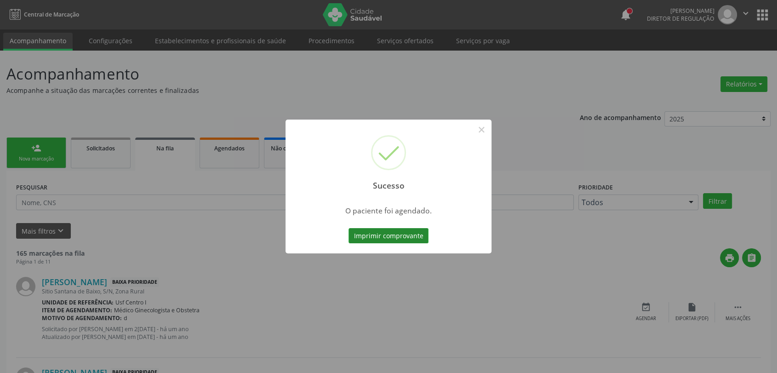
click at [415, 238] on button "Imprimir comprovante" at bounding box center [388, 236] width 80 height 16
